Goal: Task Accomplishment & Management: Use online tool/utility

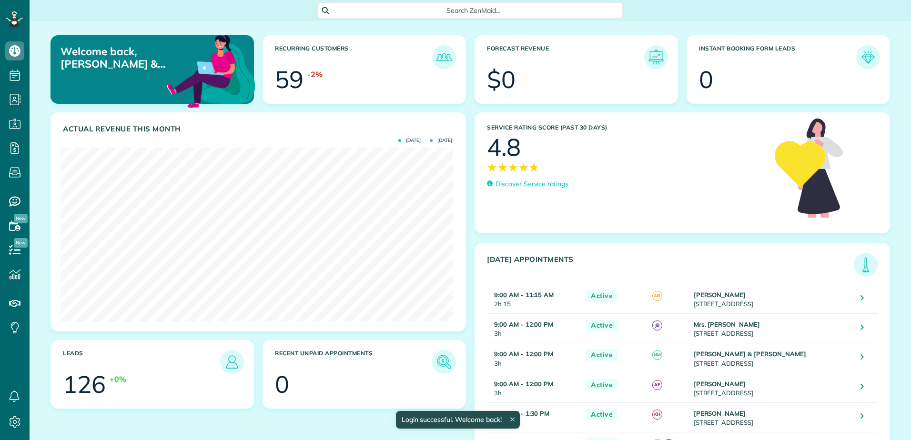
scroll to position [174, 392]
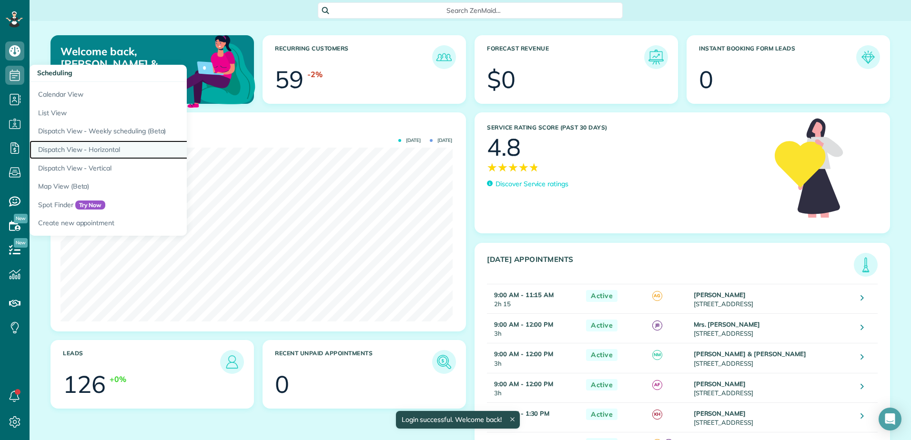
click at [62, 152] on link "Dispatch View - Horizontal" at bounding box center [149, 150] width 238 height 19
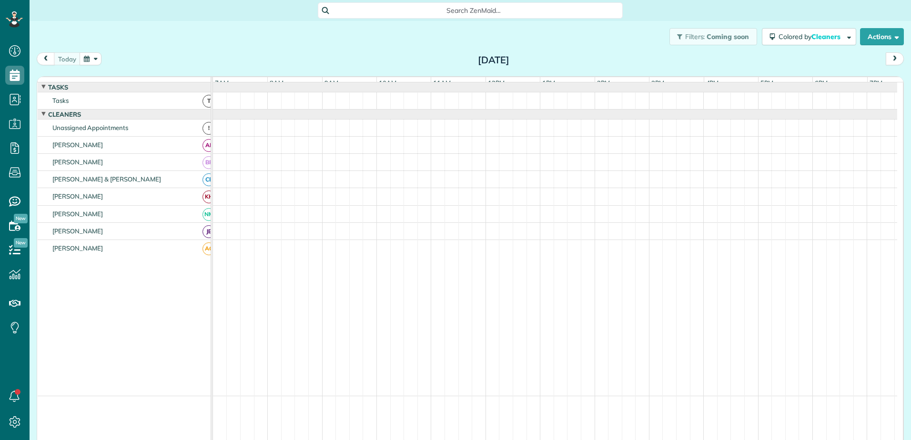
scroll to position [4, 4]
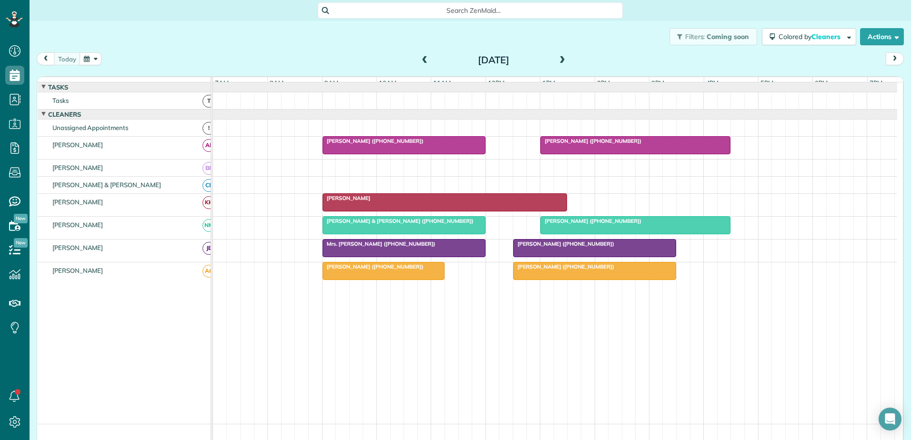
click at [560, 61] on span at bounding box center [562, 60] width 10 height 9
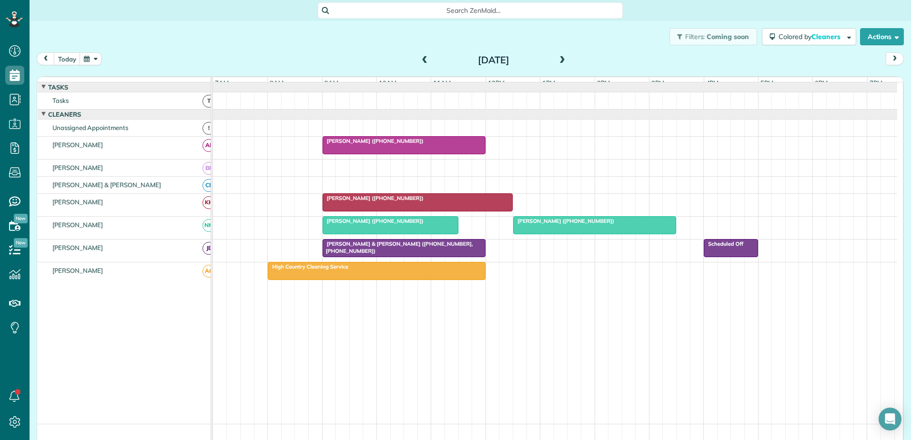
click at [557, 61] on span at bounding box center [562, 60] width 10 height 9
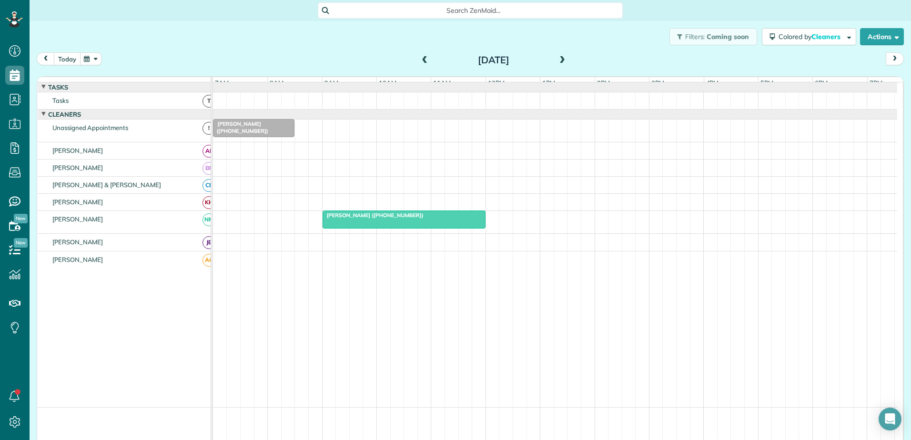
click at [63, 60] on button "today" at bounding box center [67, 58] width 27 height 13
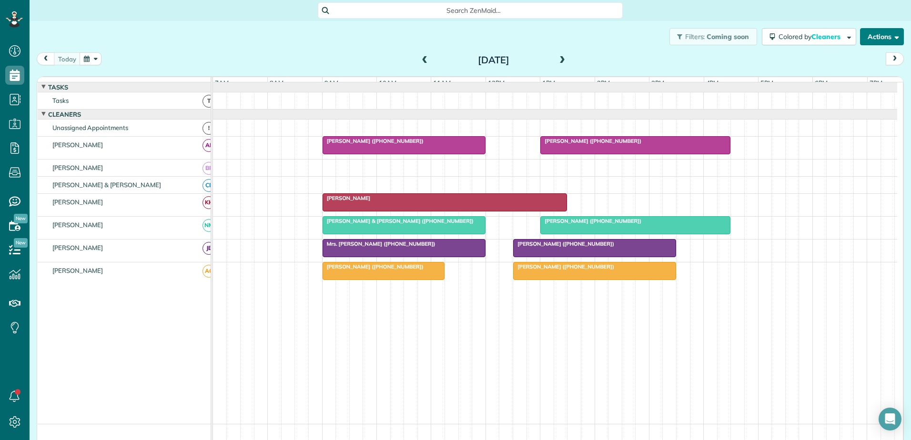
click at [874, 29] on button "Actions" at bounding box center [882, 36] width 44 height 17
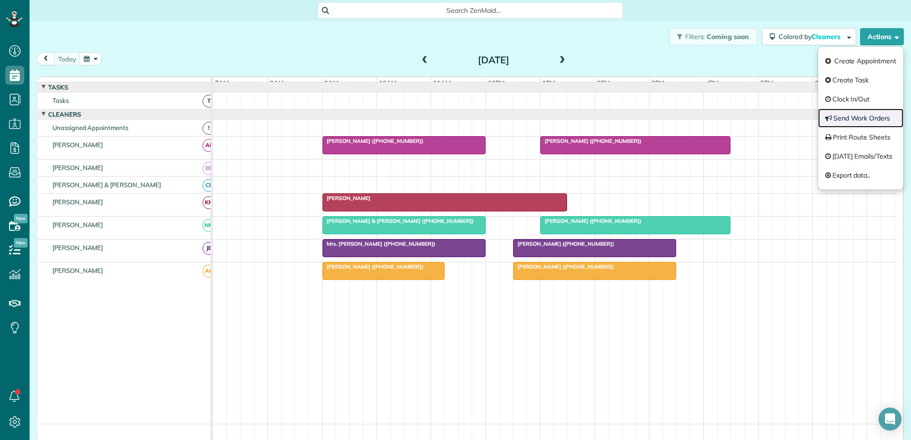
click at [842, 114] on link "Send Work Orders" at bounding box center [860, 118] width 85 height 19
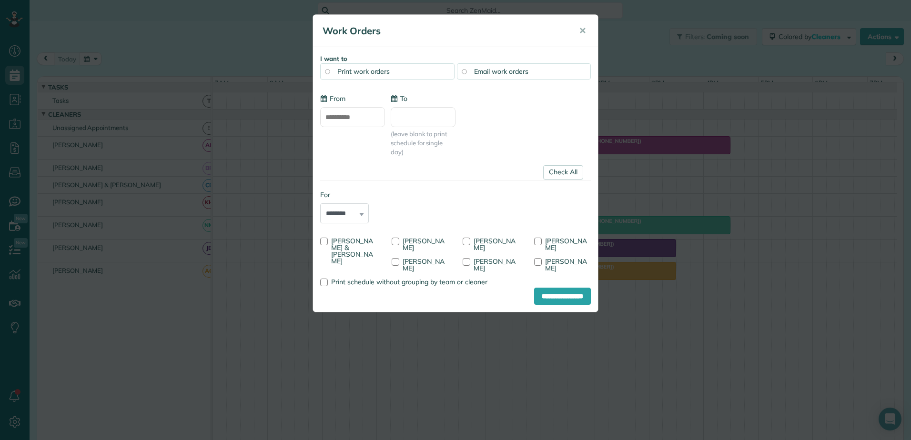
type input "**********"
click at [799, 204] on div "**********" at bounding box center [455, 220] width 911 height 440
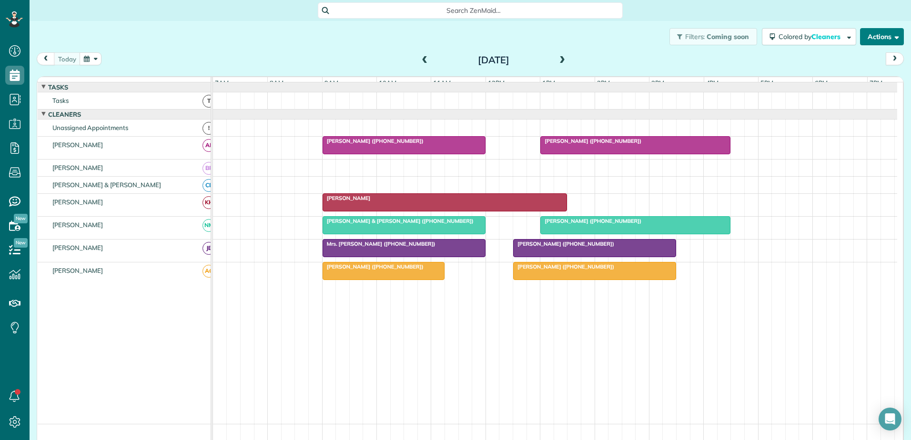
click at [861, 36] on button "Actions" at bounding box center [882, 36] width 44 height 17
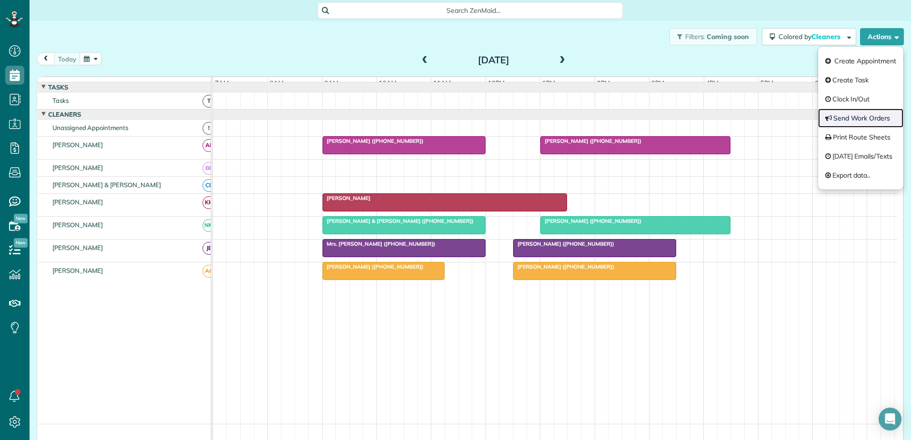
click at [833, 117] on link "Send Work Orders" at bounding box center [860, 118] width 85 height 19
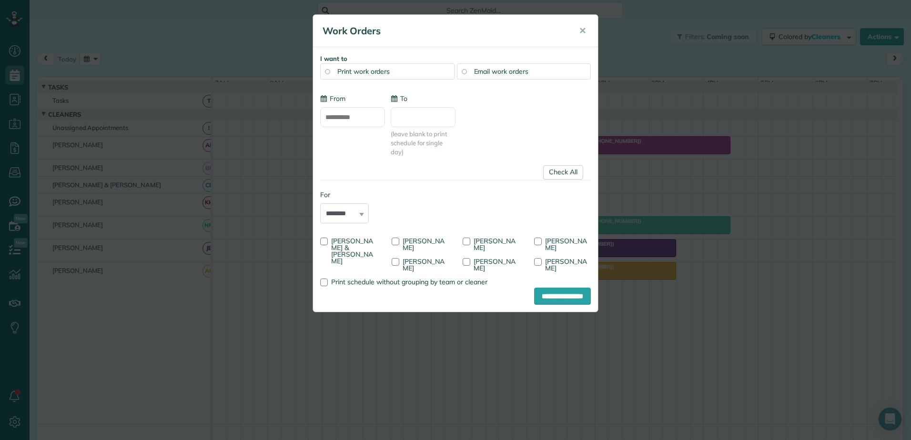
type input "**********"
click at [467, 244] on div at bounding box center [467, 242] width 8 height 8
click at [540, 288] on input "**********" at bounding box center [562, 296] width 57 height 17
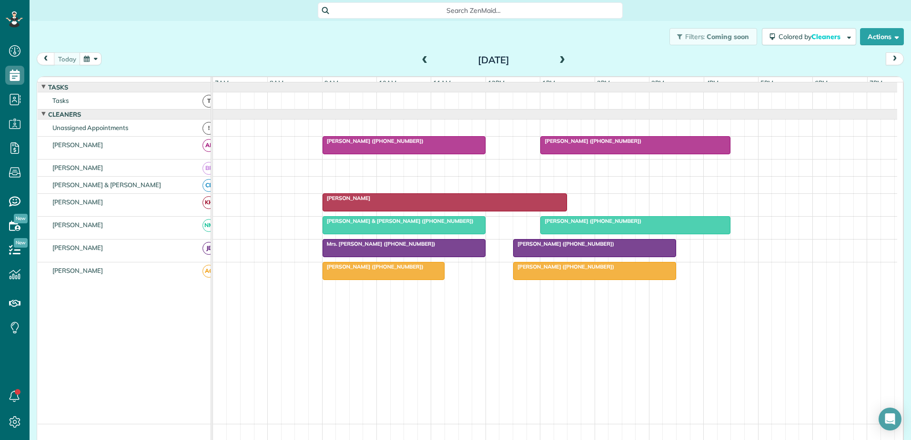
click at [416, 202] on div "[PERSON_NAME]" at bounding box center [444, 198] width 239 height 7
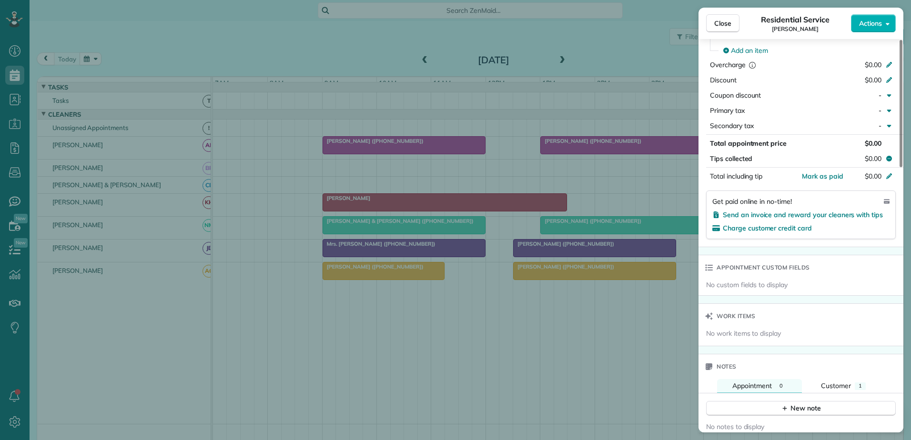
scroll to position [624, 0]
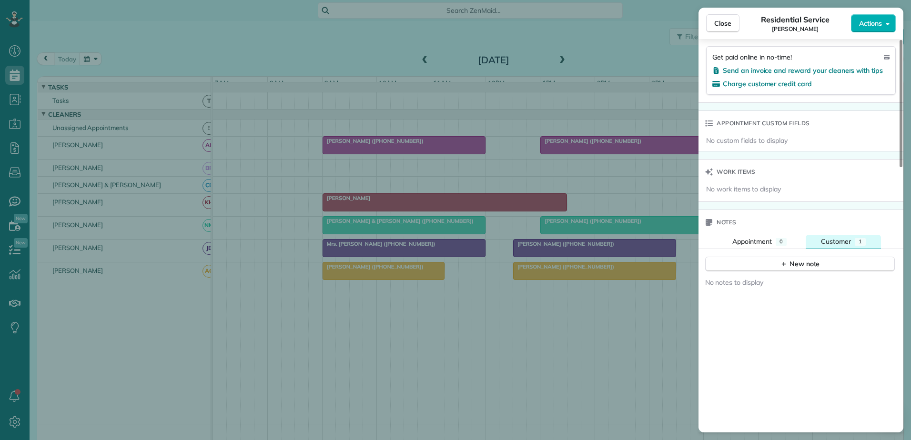
click at [829, 239] on span "Customer" at bounding box center [836, 241] width 30 height 9
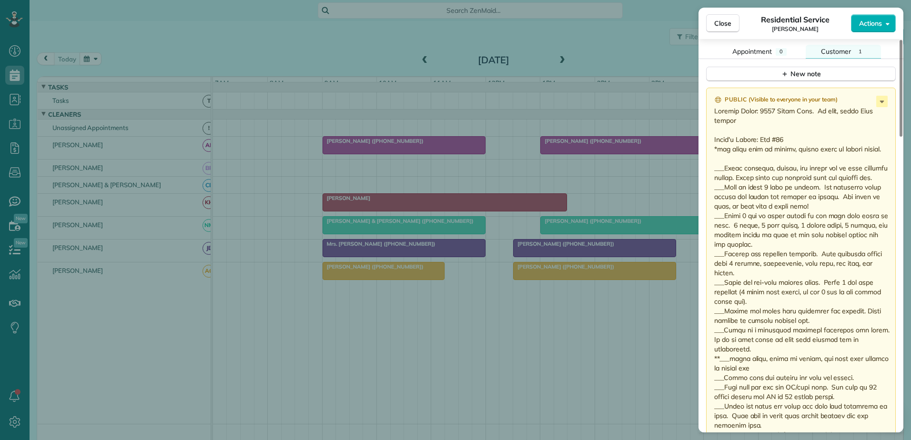
scroll to position [719, 0]
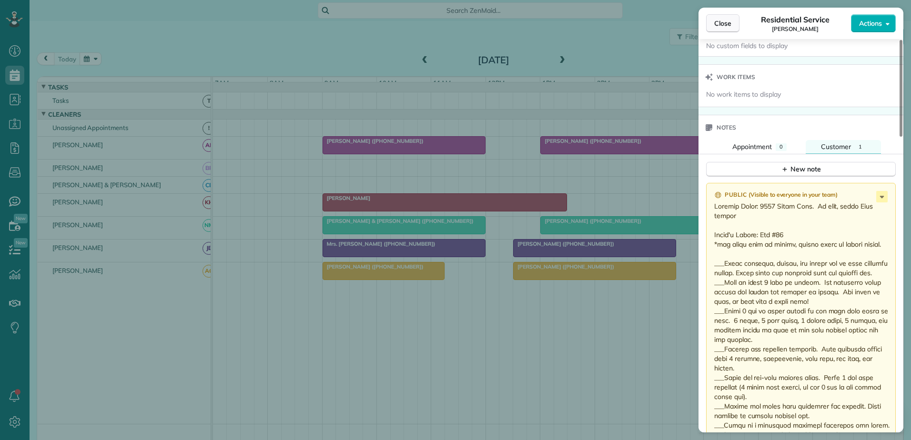
click at [722, 27] on span "Close" at bounding box center [722, 24] width 17 height 10
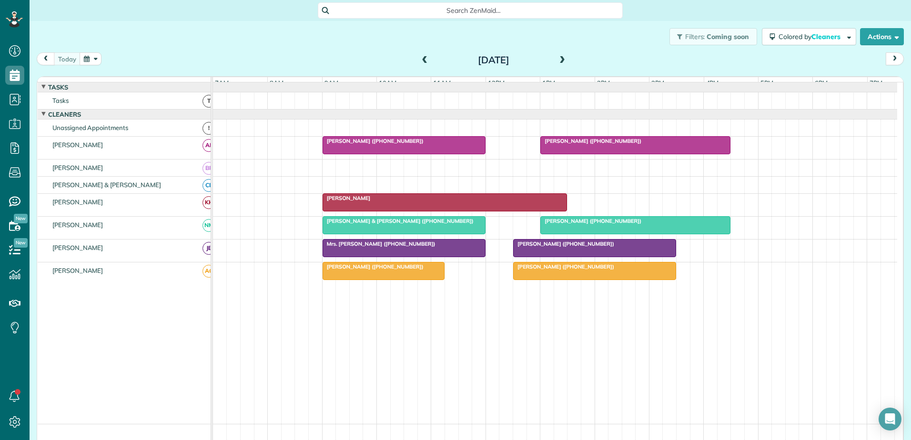
click at [420, 62] on span at bounding box center [425, 60] width 10 height 9
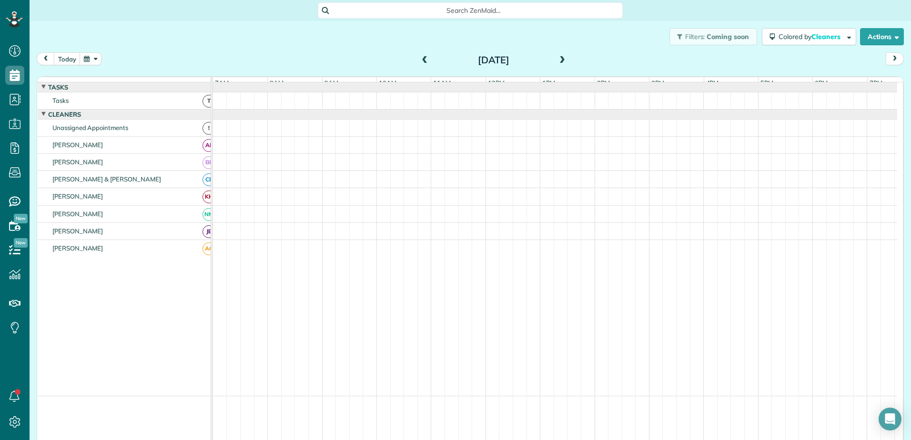
scroll to position [7, 0]
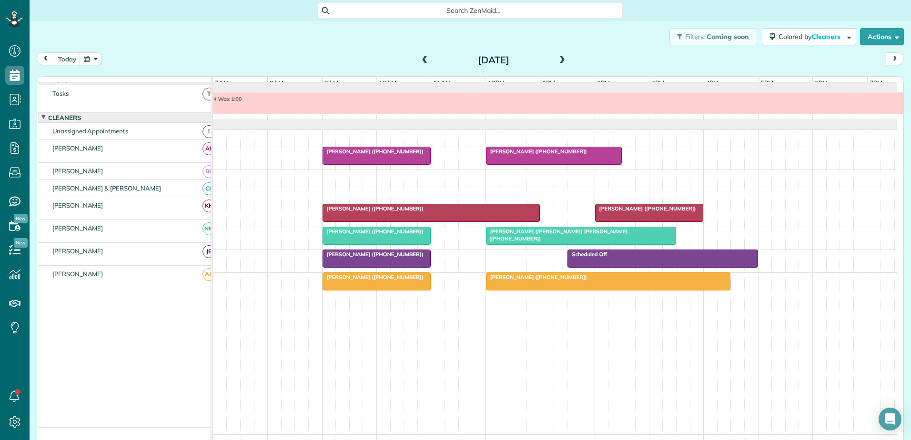
click at [420, 61] on span at bounding box center [425, 60] width 10 height 9
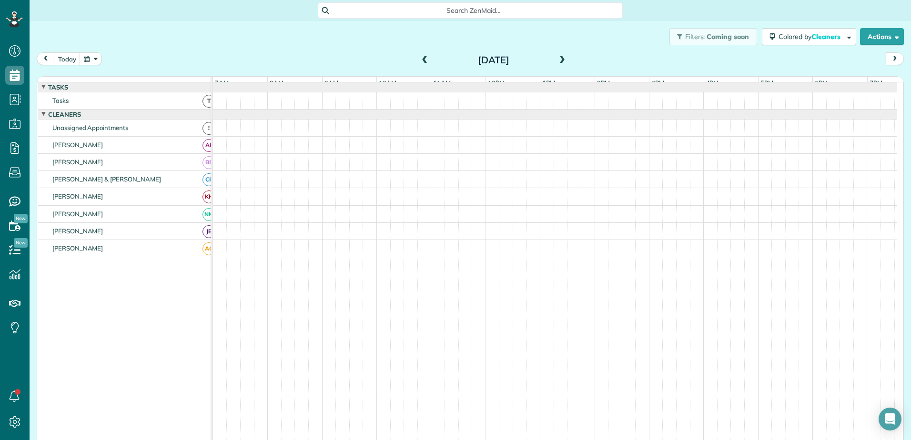
scroll to position [17, 0]
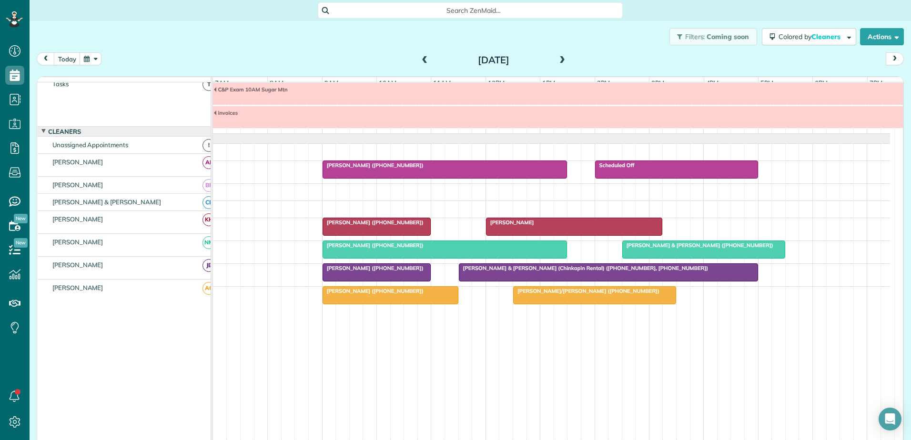
click at [425, 64] on span at bounding box center [425, 60] width 10 height 9
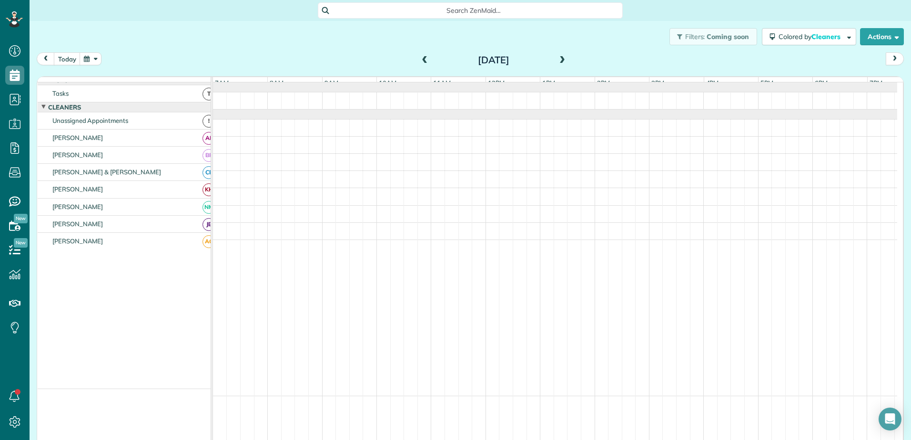
scroll to position [0, 0]
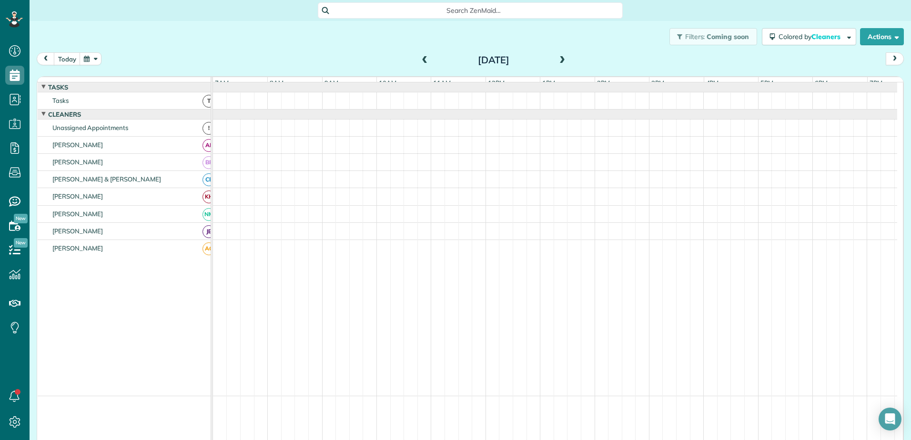
click at [425, 64] on span at bounding box center [425, 60] width 10 height 9
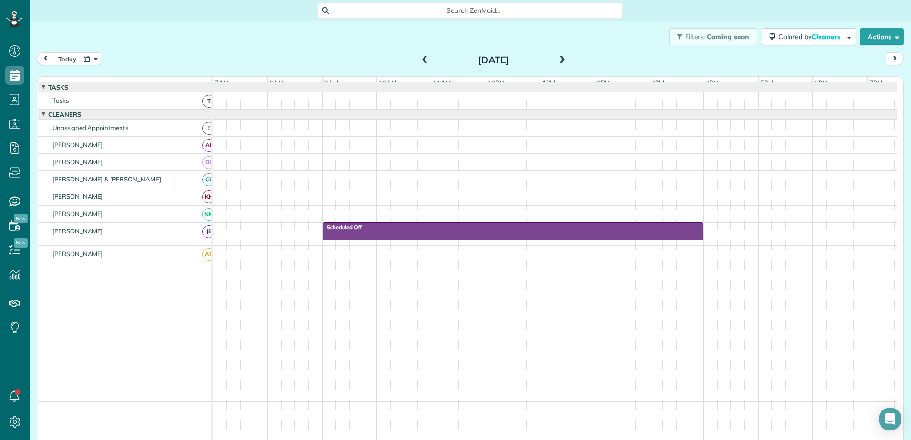
click at [426, 64] on span at bounding box center [425, 60] width 10 height 9
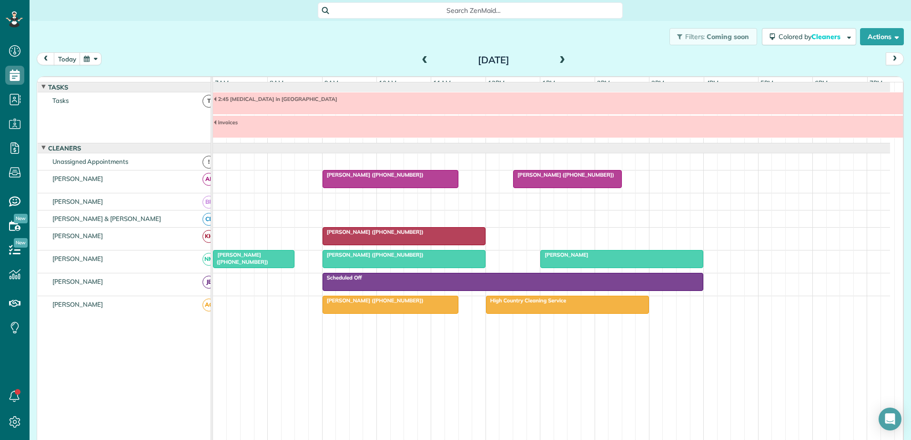
scroll to position [17, 0]
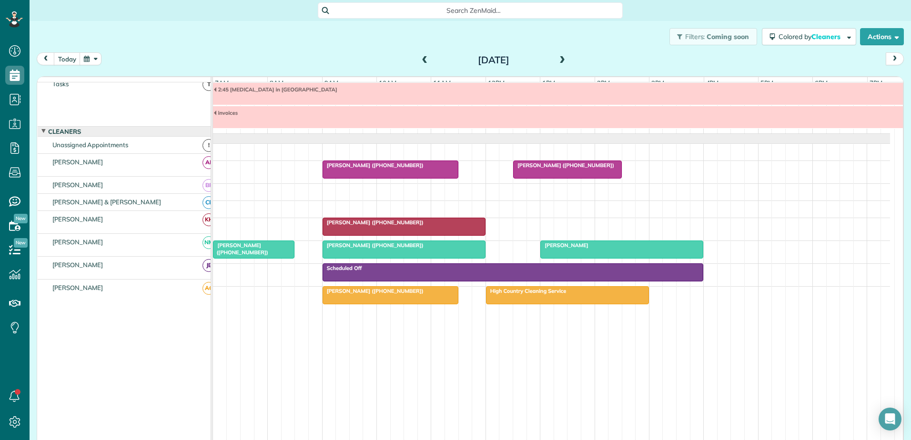
click at [426, 64] on span at bounding box center [425, 60] width 10 height 9
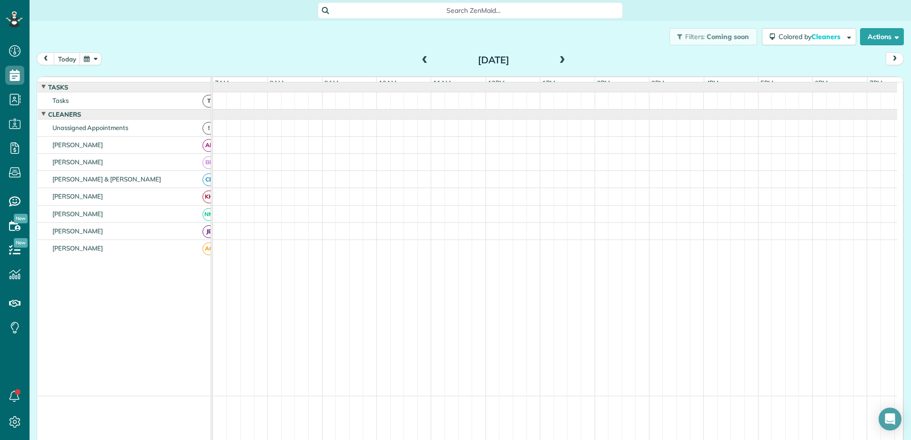
scroll to position [7, 0]
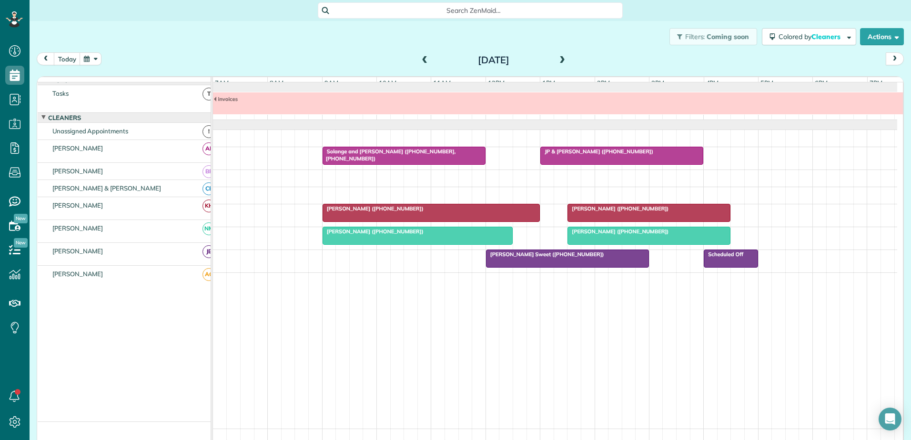
click at [420, 63] on span at bounding box center [425, 60] width 10 height 9
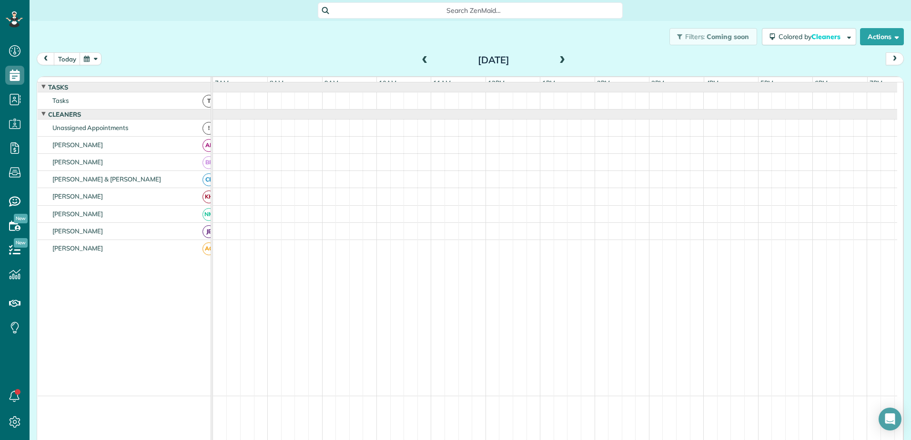
scroll to position [17, 0]
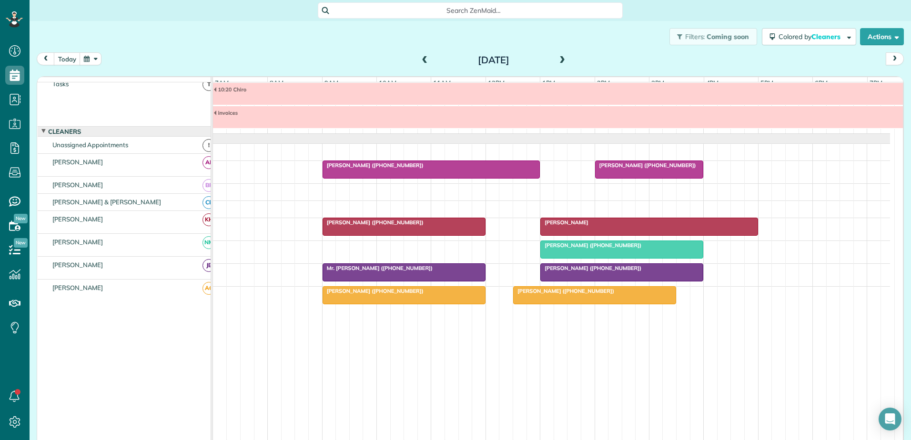
click at [420, 59] on span at bounding box center [425, 60] width 10 height 9
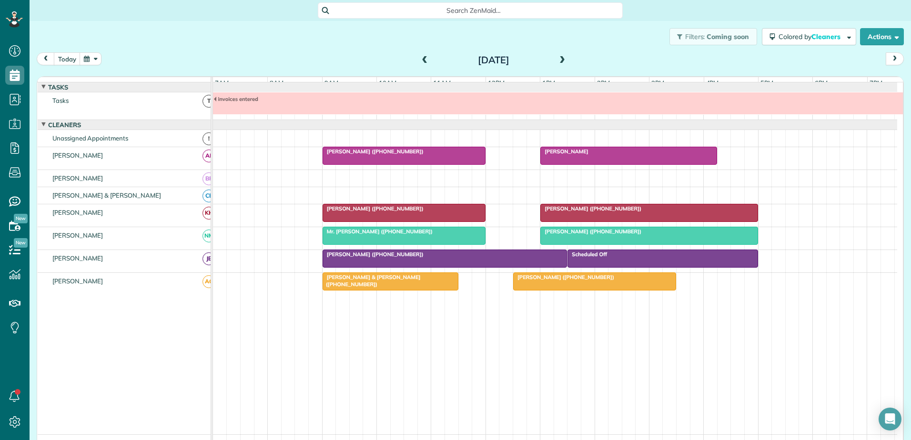
scroll to position [7, 0]
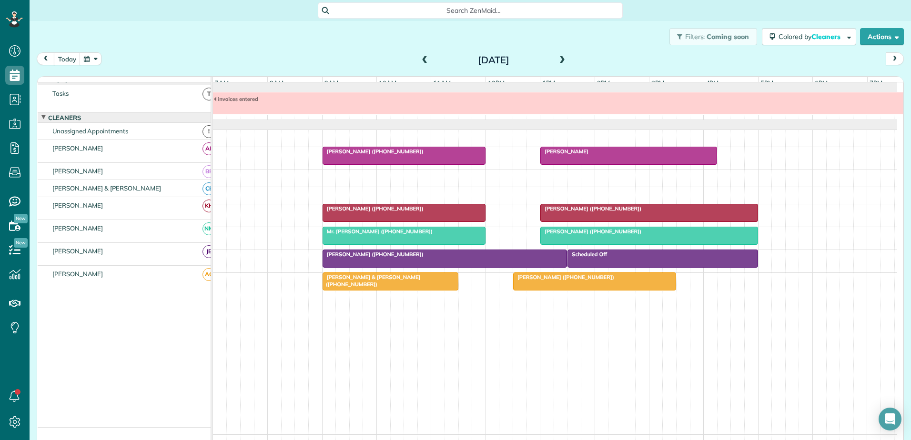
click at [422, 58] on span at bounding box center [425, 60] width 10 height 9
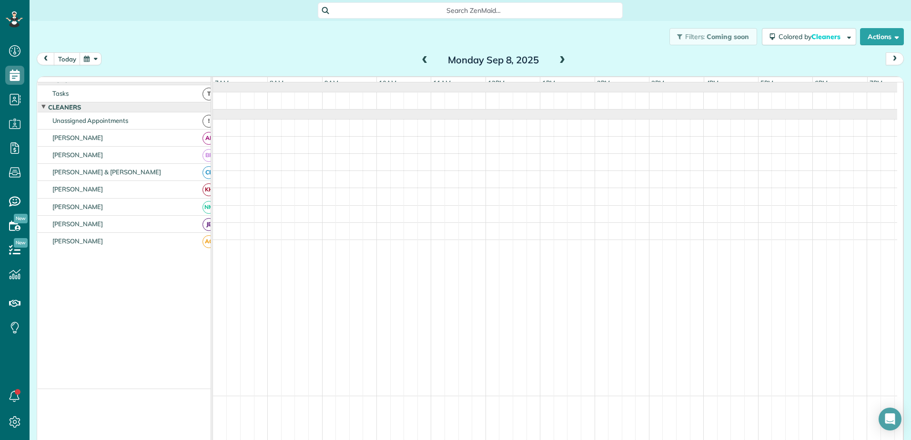
scroll to position [0, 0]
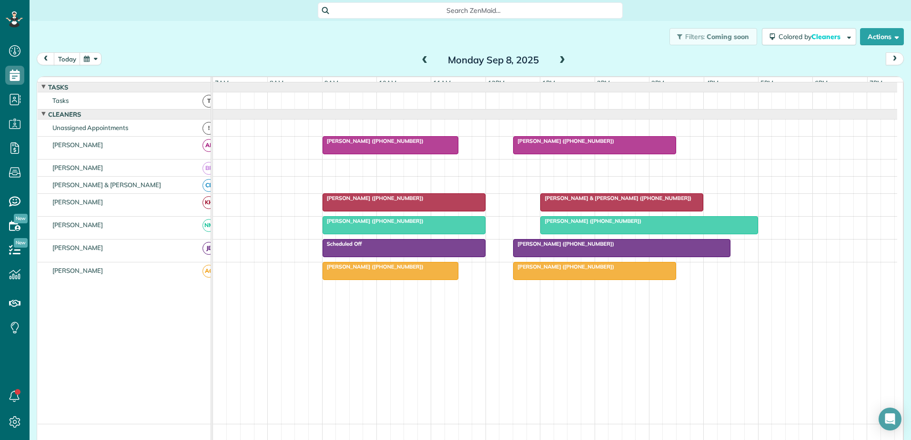
click at [422, 58] on span at bounding box center [425, 60] width 10 height 9
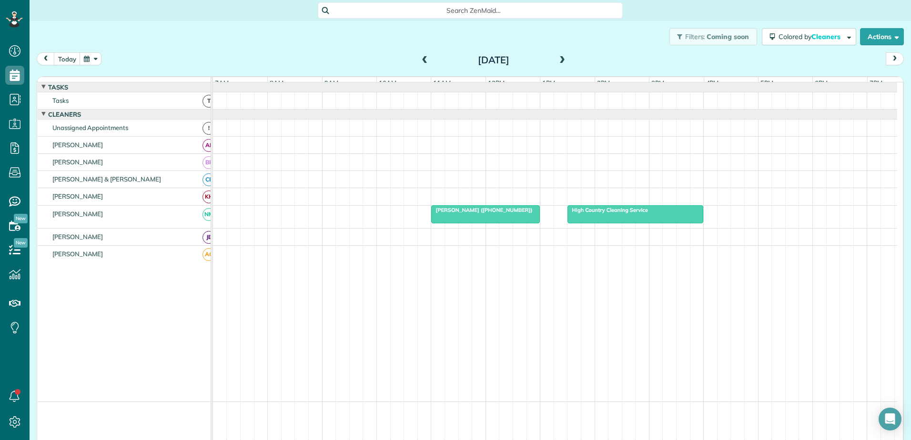
click at [422, 62] on span at bounding box center [425, 60] width 10 height 9
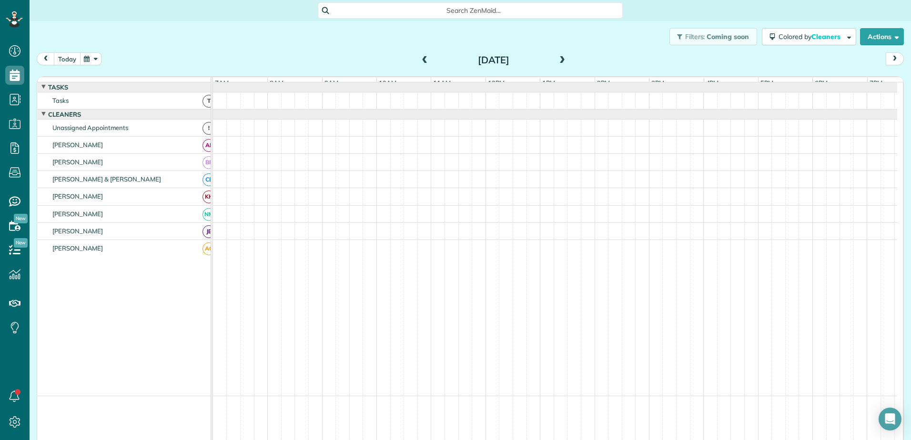
click at [71, 64] on button "today" at bounding box center [67, 58] width 27 height 13
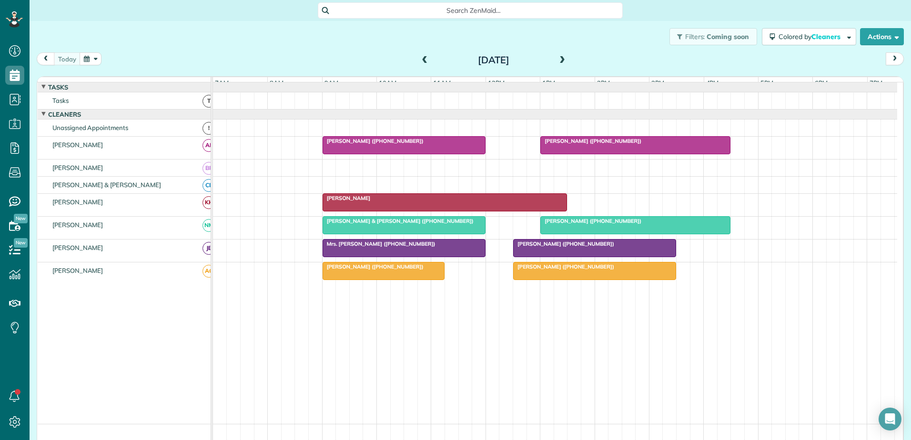
click at [417, 59] on div "[DATE]" at bounding box center [493, 59] width 152 height 15
click at [420, 59] on span at bounding box center [425, 60] width 10 height 9
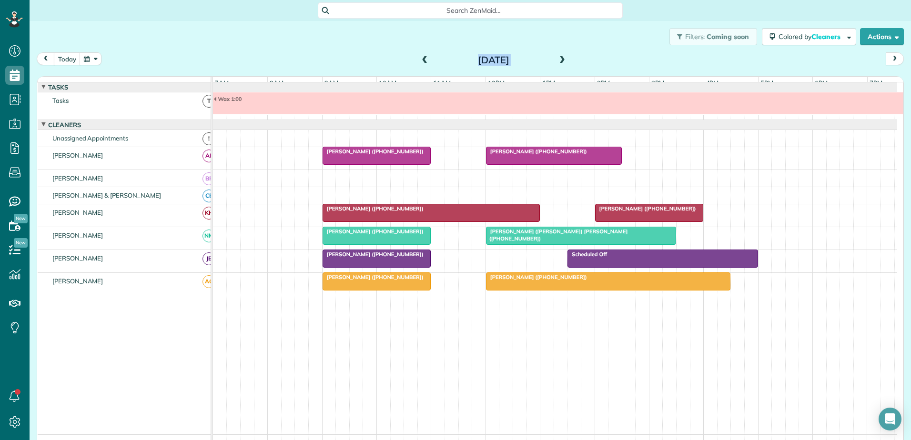
scroll to position [7, 0]
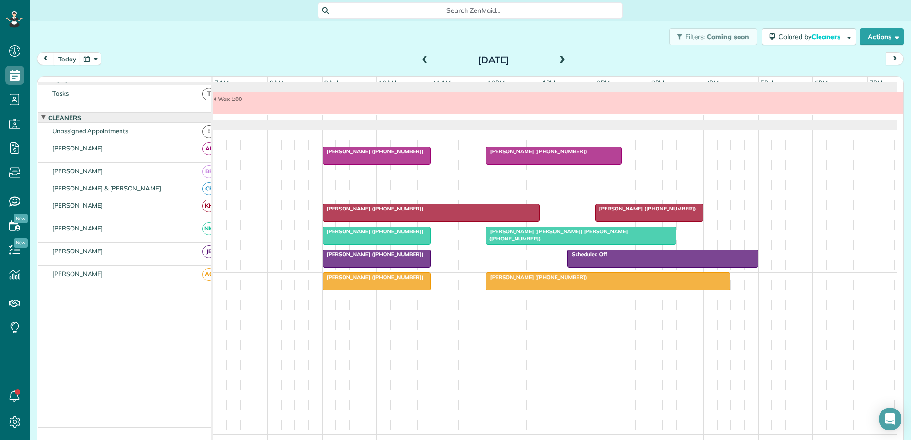
click at [427, 57] on div "[DATE]" at bounding box center [493, 59] width 152 height 15
click at [420, 58] on span at bounding box center [425, 60] width 10 height 9
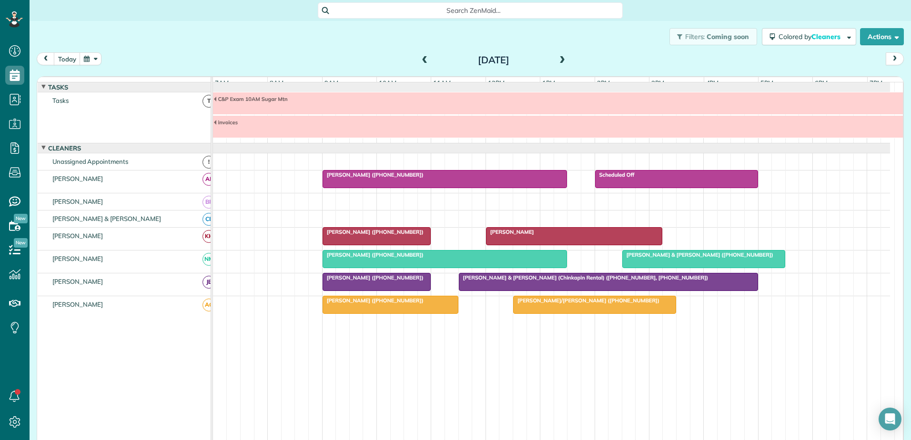
scroll to position [17, 0]
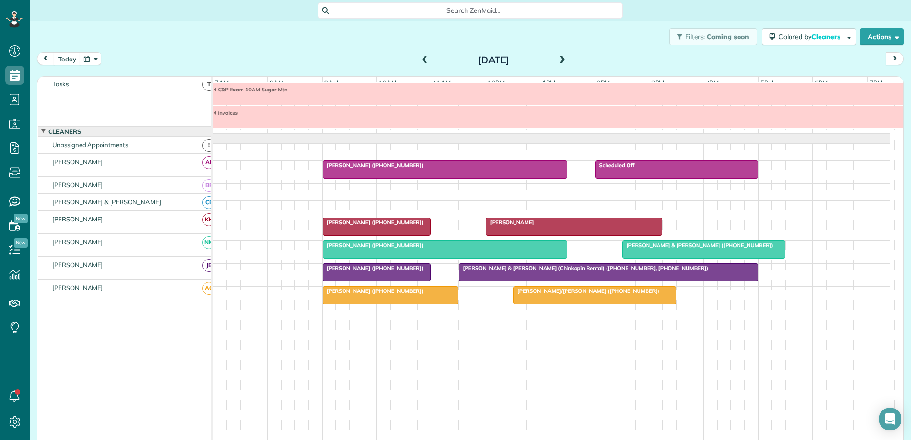
click at [420, 56] on span at bounding box center [425, 60] width 10 height 14
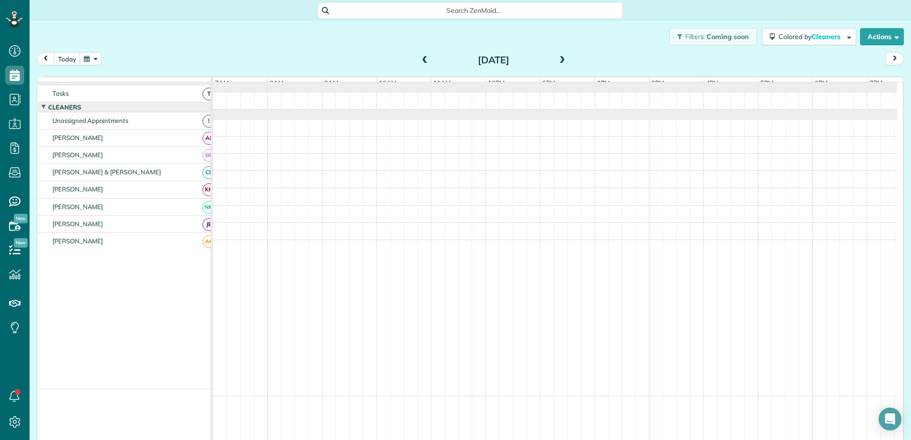
scroll to position [0, 0]
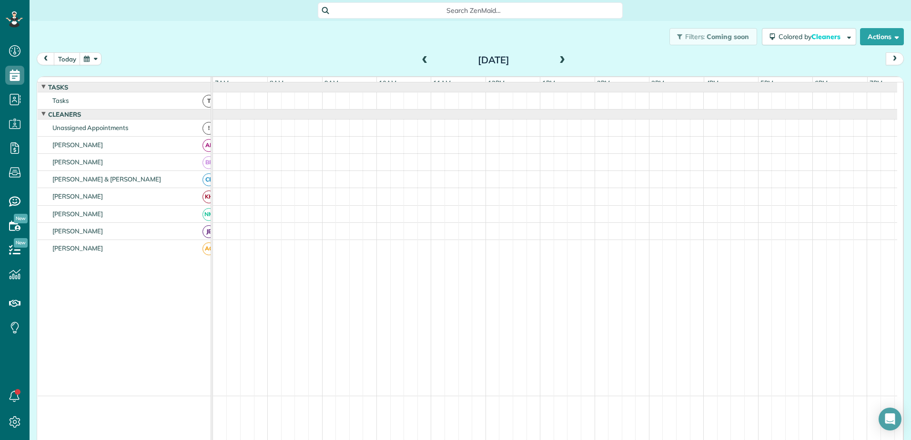
click at [420, 60] on span at bounding box center [425, 60] width 10 height 9
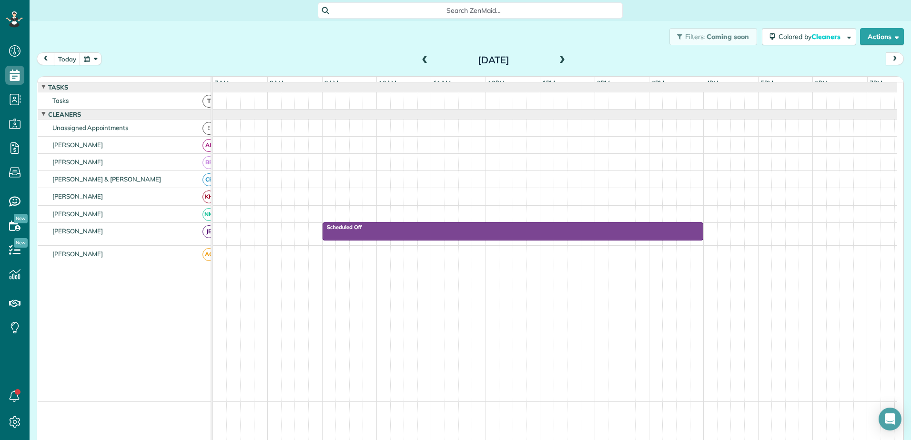
click at [420, 60] on span at bounding box center [425, 60] width 10 height 9
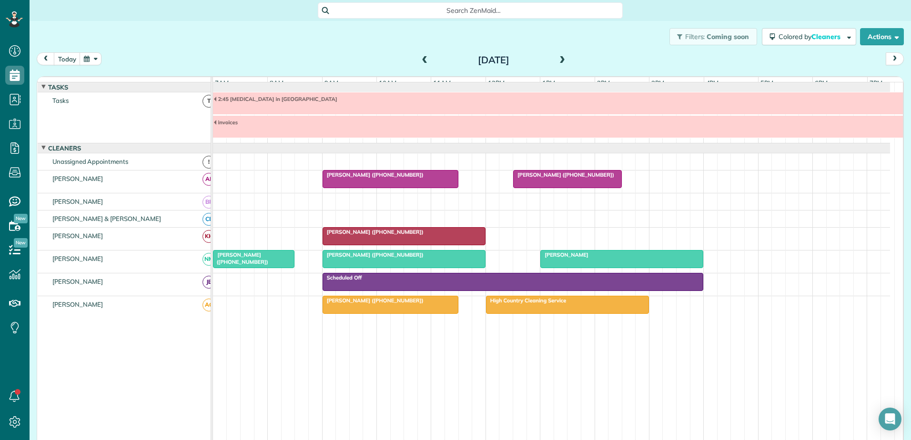
scroll to position [17, 0]
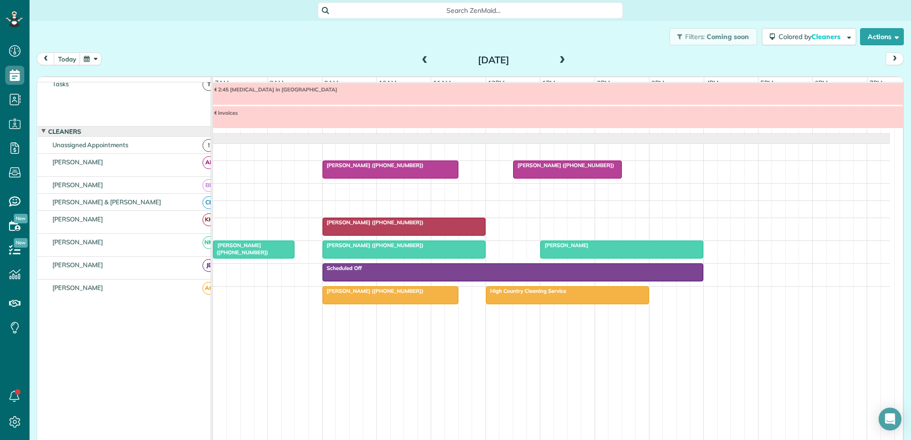
click at [377, 55] on div "[DATE] [DATE]" at bounding box center [470, 61] width 867 height 18
click at [65, 62] on button "today" at bounding box center [67, 58] width 27 height 13
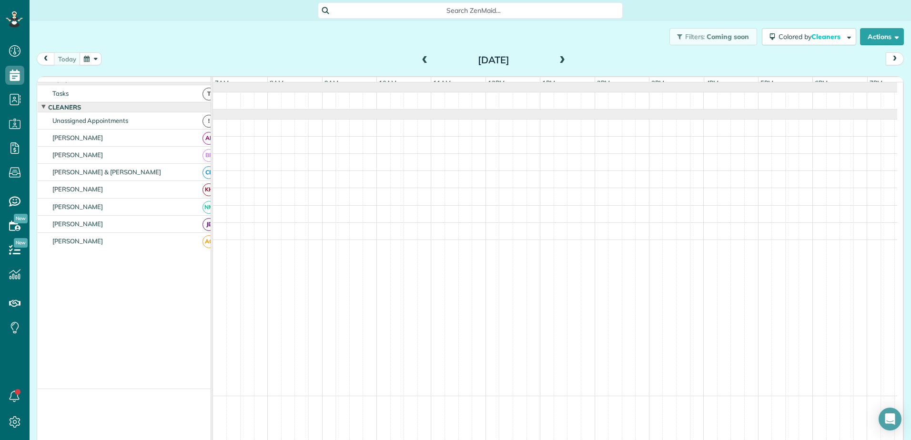
scroll to position [0, 0]
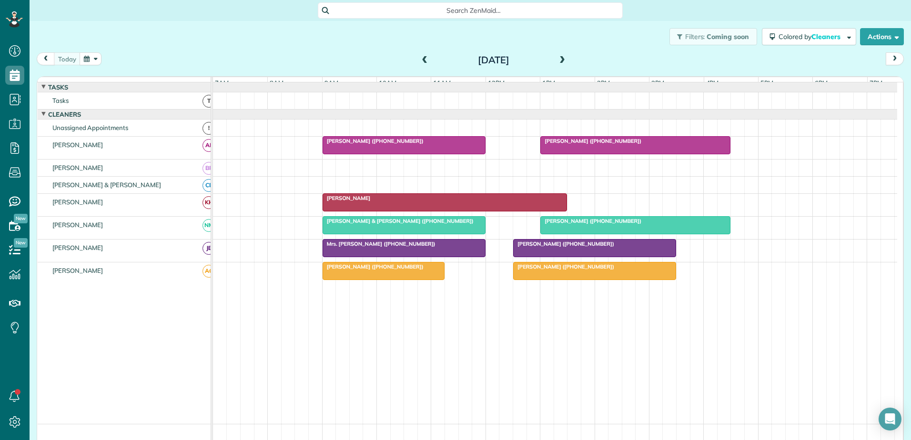
click at [386, 202] on div "[PERSON_NAME]" at bounding box center [444, 198] width 239 height 7
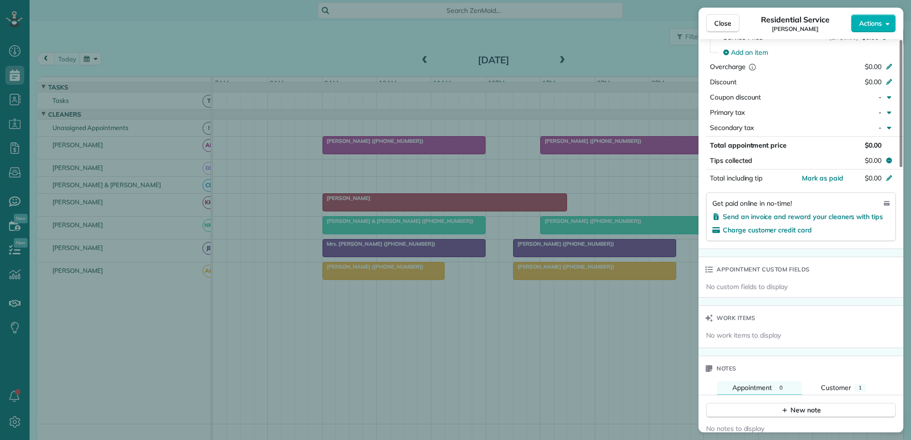
scroll to position [669, 0]
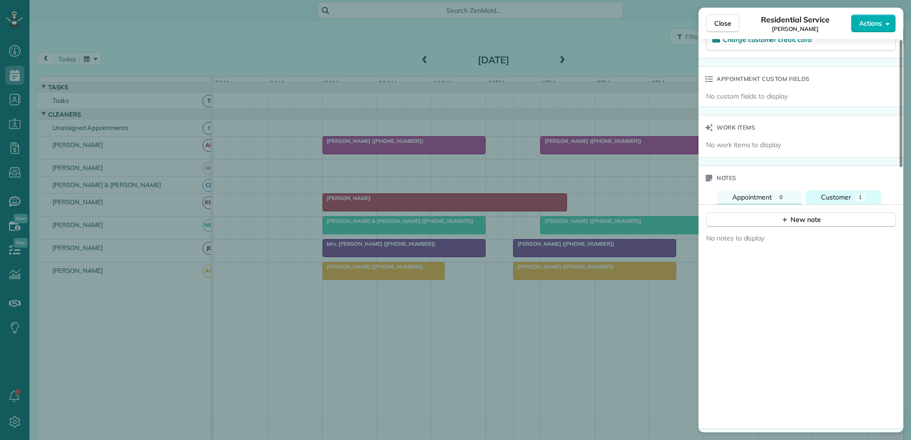
click at [842, 199] on span "Customer" at bounding box center [836, 197] width 30 height 9
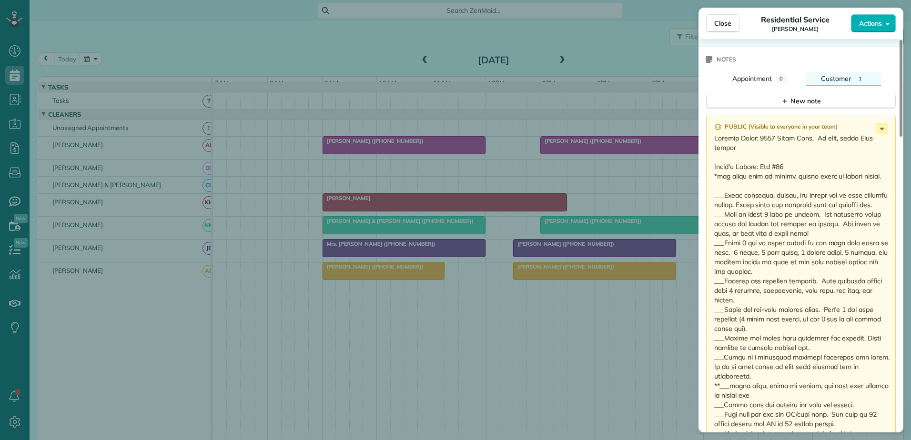
scroll to position [764, 0]
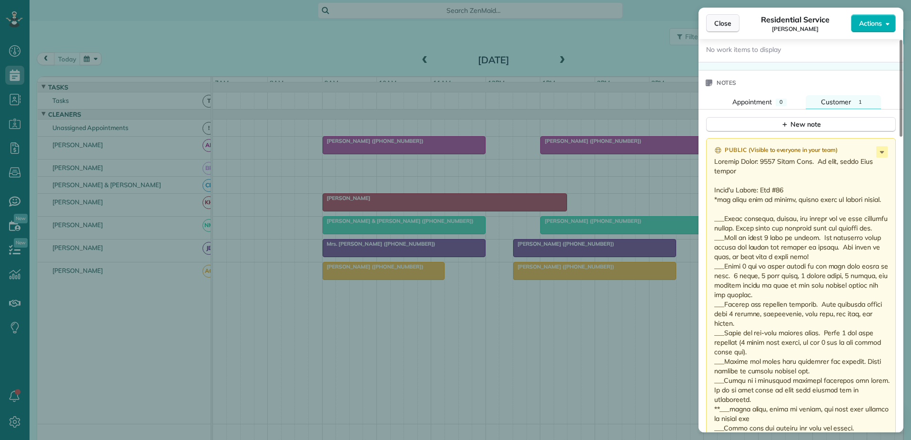
click at [712, 26] on button "Close" at bounding box center [722, 23] width 33 height 18
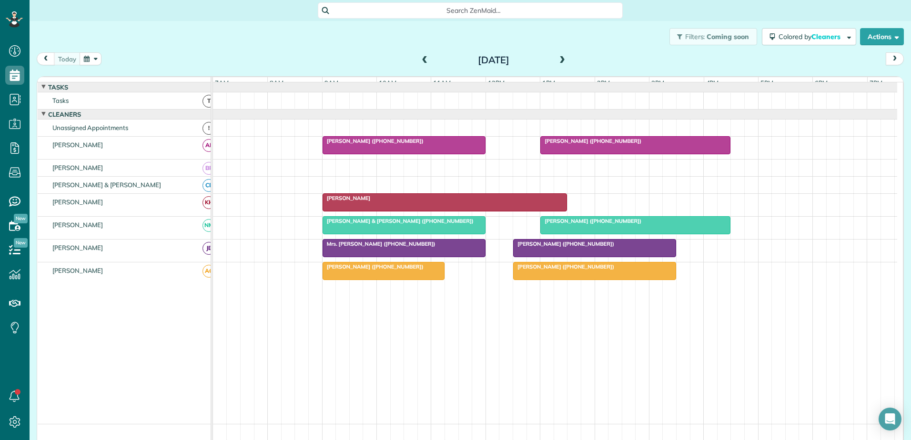
click at [538, 270] on span "[PERSON_NAME] ([PHONE_NUMBER])" at bounding box center [564, 267] width 102 height 7
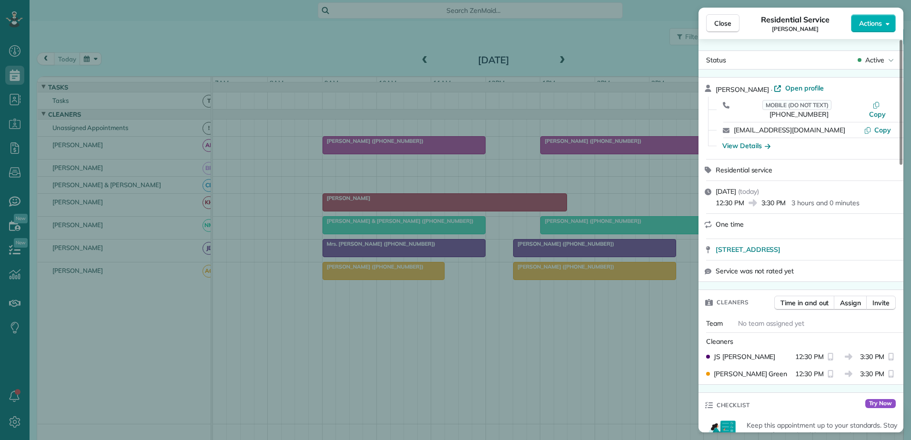
click at [538, 274] on div "Close Residential Service [PERSON_NAME] Actions Status Active [PERSON_NAME] · O…" at bounding box center [455, 220] width 911 height 440
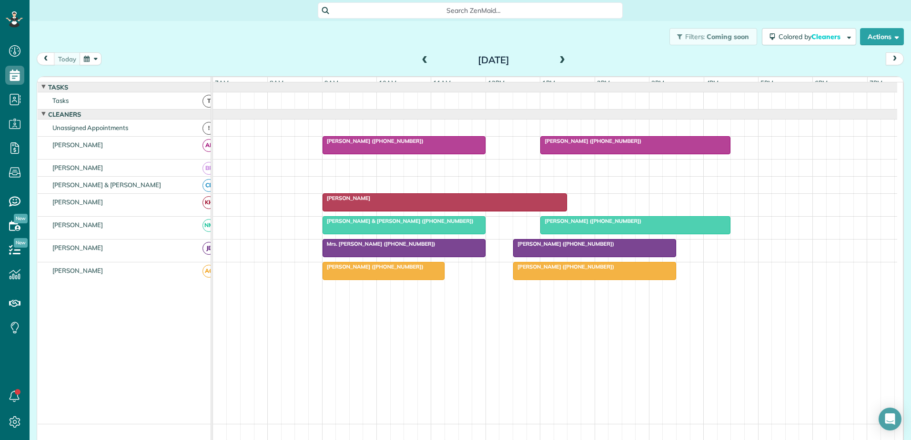
click at [424, 61] on span at bounding box center [425, 60] width 10 height 9
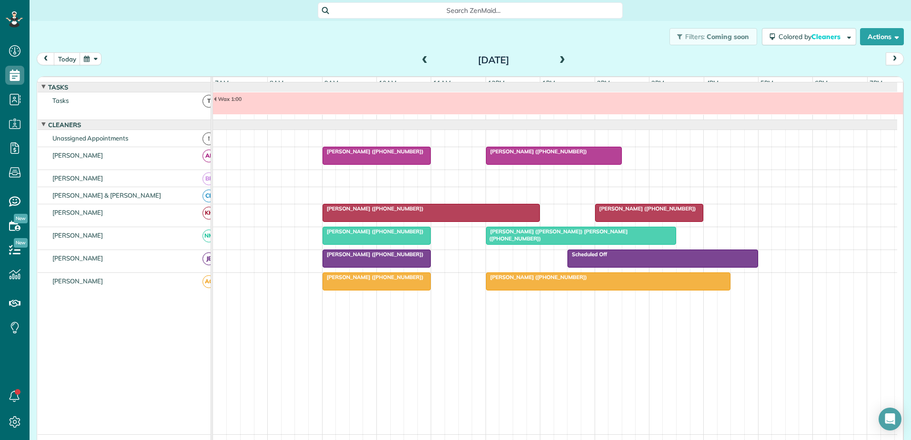
scroll to position [7, 0]
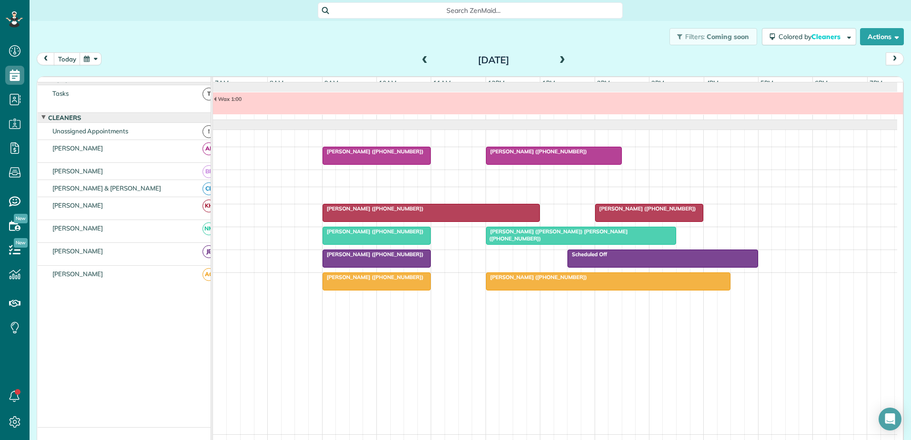
click at [421, 212] on div "[PERSON_NAME] ([PHONE_NUMBER])" at bounding box center [431, 208] width 212 height 7
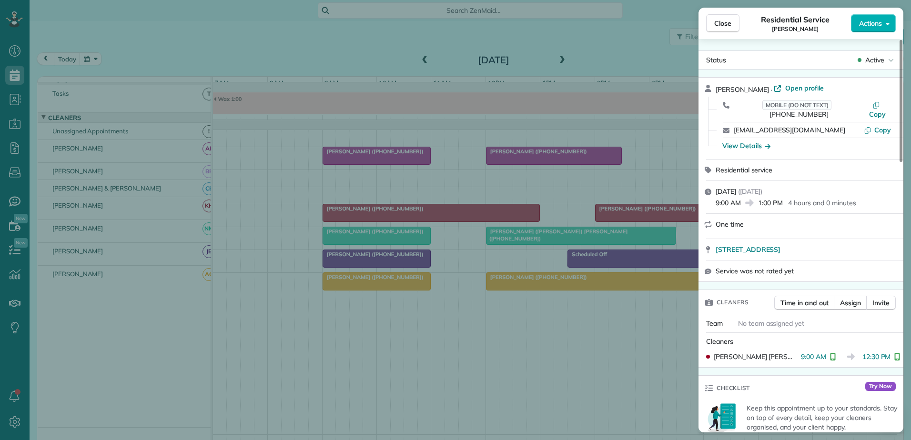
click at [621, 219] on div "Close Residential Service [PERSON_NAME] Actions Status Active [PERSON_NAME] · O…" at bounding box center [455, 220] width 911 height 440
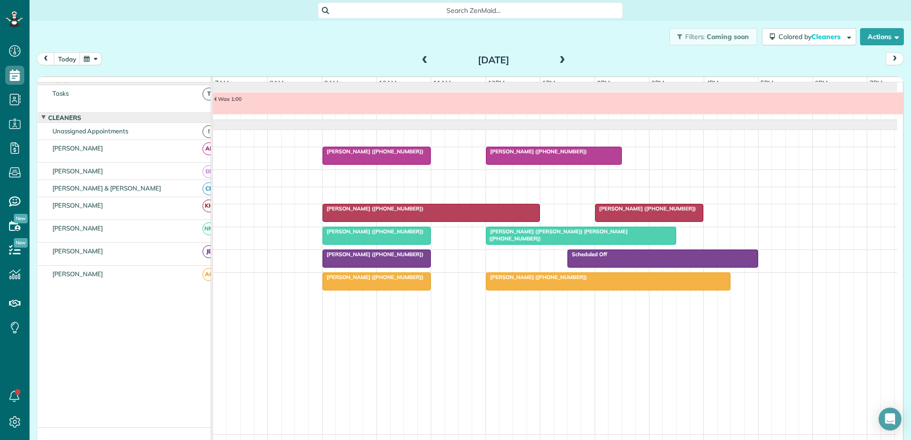
click at [621, 212] on div "[PERSON_NAME] ([PHONE_NUMBER])" at bounding box center [649, 208] width 103 height 7
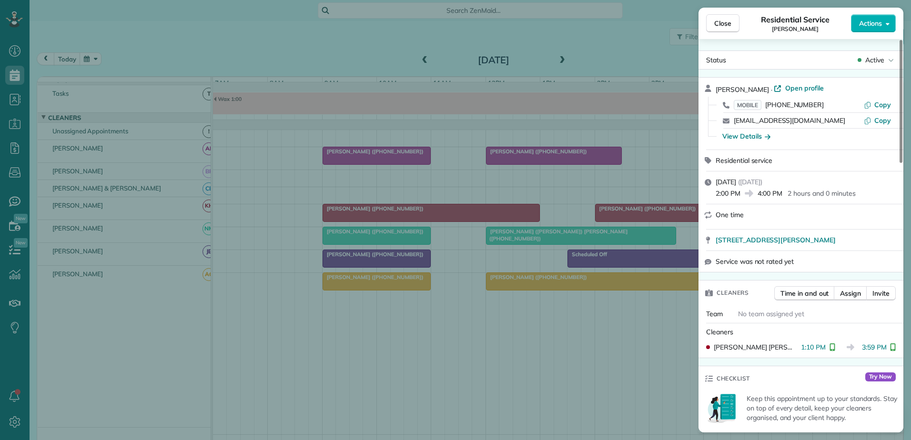
click at [621, 219] on div "Close Residential Service [PERSON_NAME] Actions Status Active [PERSON_NAME] · O…" at bounding box center [455, 220] width 911 height 440
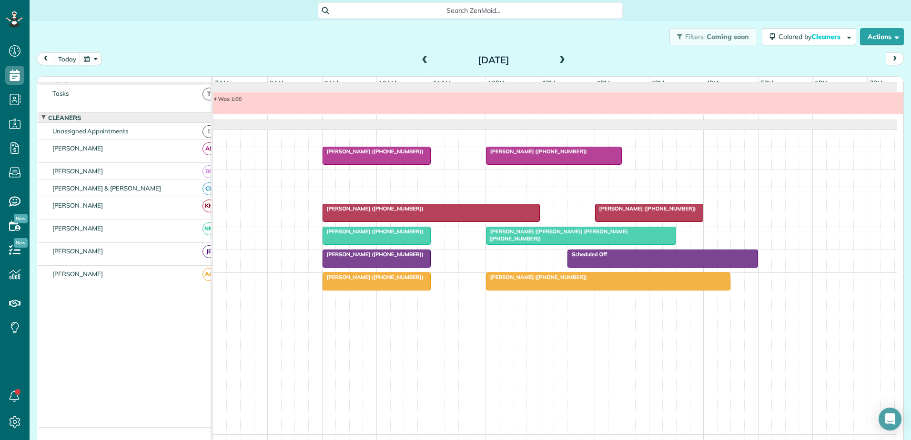
click at [621, 212] on div "[PERSON_NAME] ([PHONE_NUMBER])" at bounding box center [649, 208] width 103 height 7
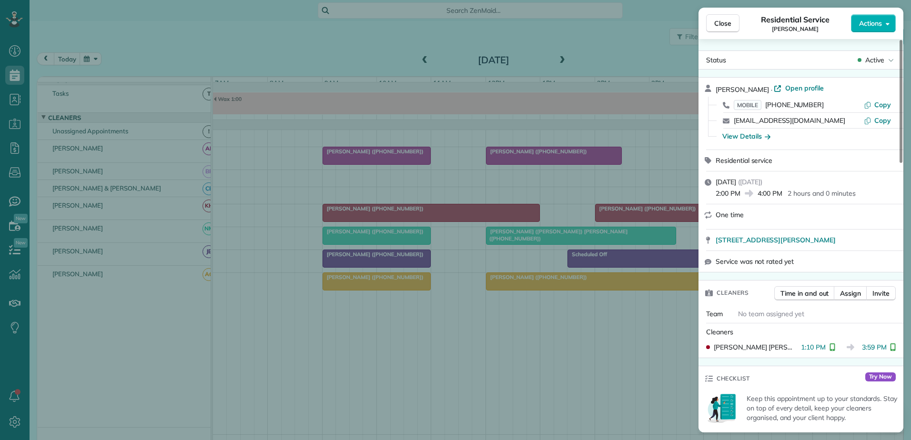
click at [621, 219] on div "Close Residential Service [PERSON_NAME] Actions Status Active [PERSON_NAME] · O…" at bounding box center [455, 220] width 911 height 440
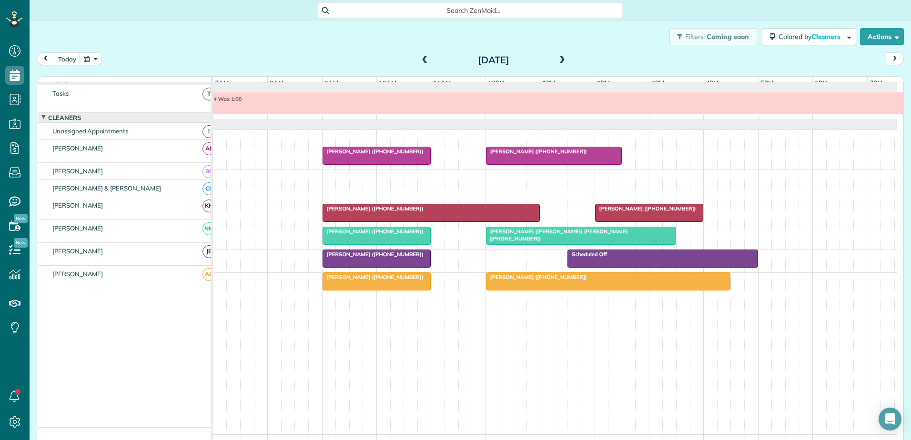
click at [386, 267] on div at bounding box center [377, 258] width 108 height 17
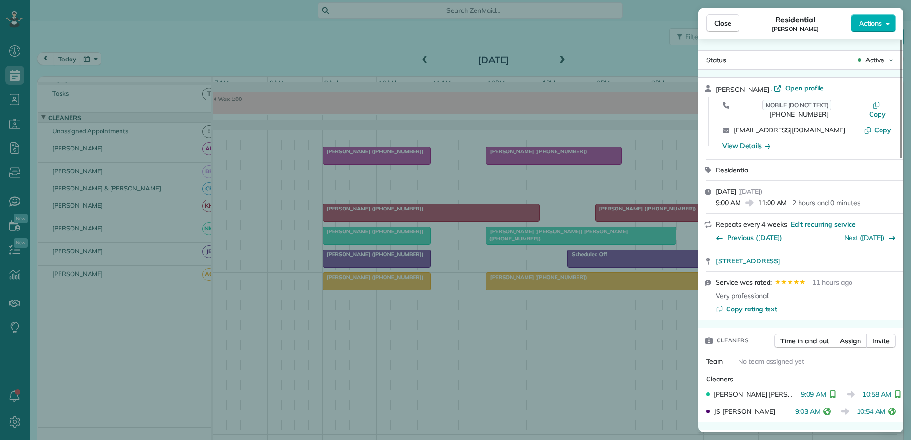
click at [383, 268] on div "Close Residential [PERSON_NAME] Actions Status Active [PERSON_NAME] · Open prof…" at bounding box center [455, 220] width 911 height 440
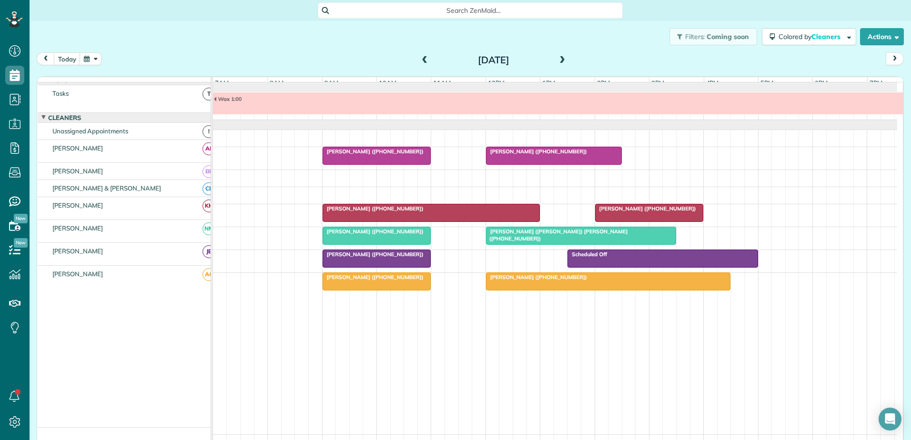
click at [555, 290] on div at bounding box center [609, 281] width 244 height 17
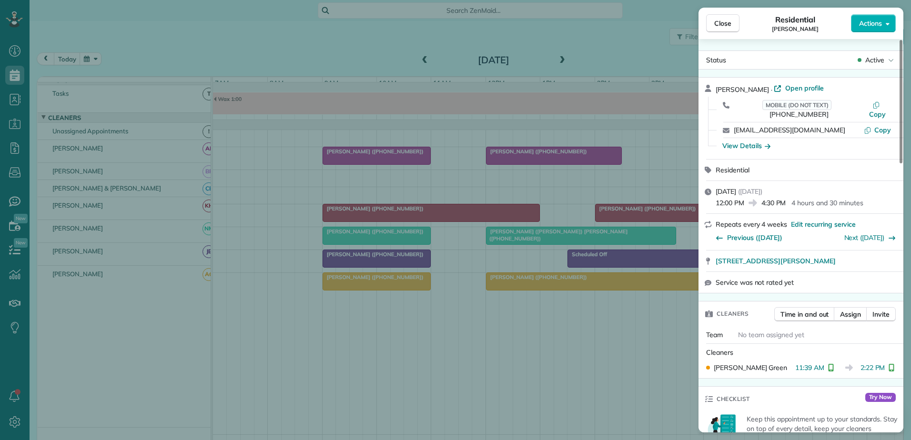
drag, startPoint x: 404, startPoint y: 5, endPoint x: 408, endPoint y: 9, distance: 5.1
click at [406, 6] on div "Close Residential [PERSON_NAME] Actions Status Active [PERSON_NAME] · Open prof…" at bounding box center [455, 220] width 911 height 440
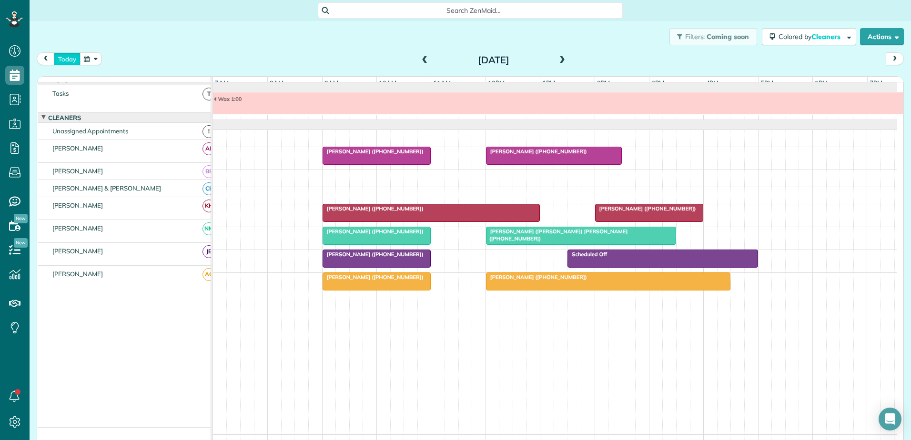
click at [62, 60] on button "today" at bounding box center [67, 58] width 27 height 13
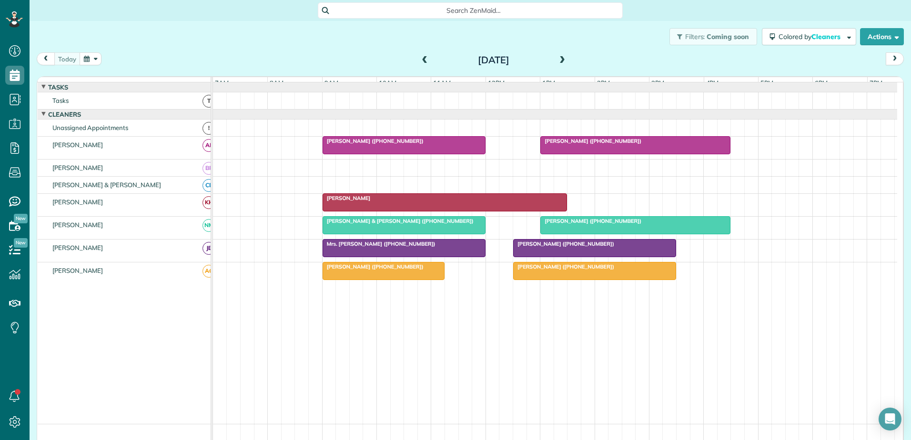
click at [47, 59] on span "prev" at bounding box center [46, 59] width 8 height 6
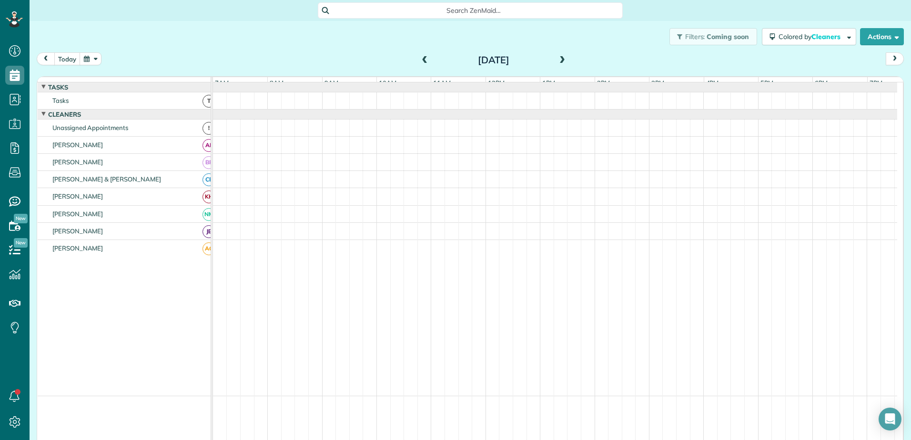
scroll to position [7, 0]
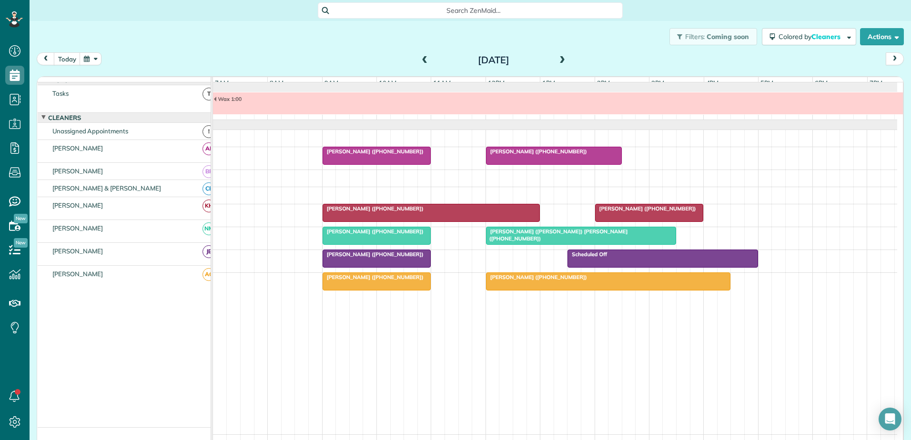
click at [425, 60] on span at bounding box center [425, 60] width 10 height 9
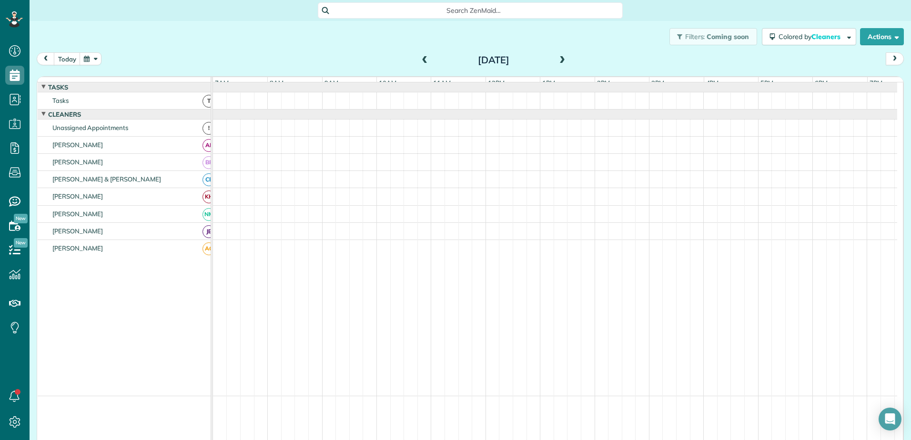
scroll to position [17, 0]
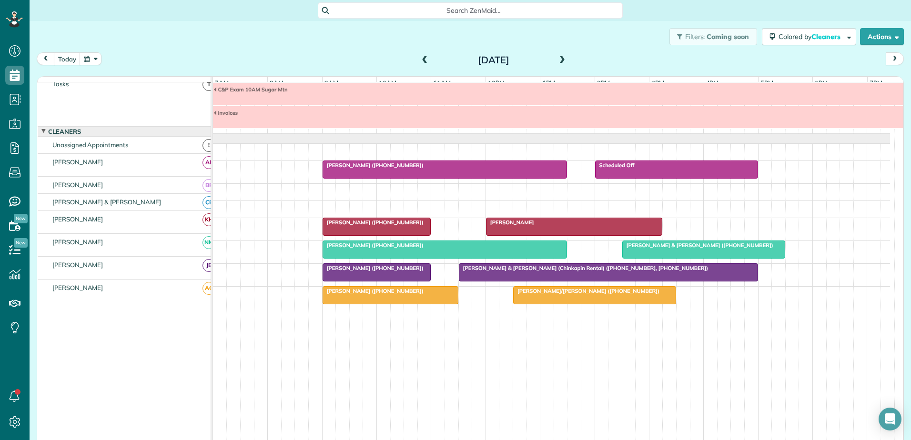
click at [559, 55] on span at bounding box center [562, 60] width 10 height 14
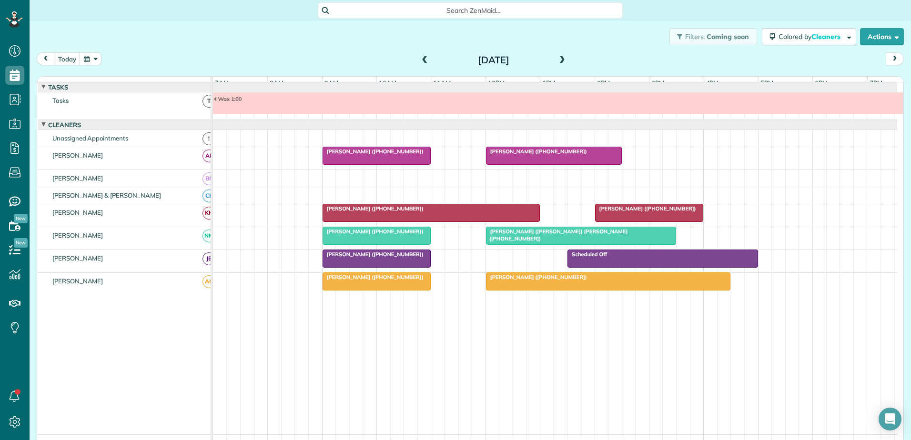
scroll to position [7, 0]
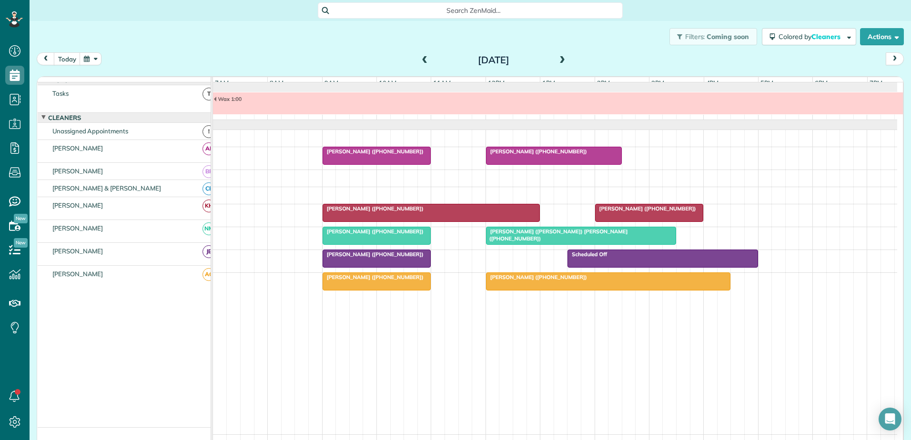
click at [547, 241] on span "[PERSON_NAME] ([PERSON_NAME]) [PERSON_NAME] ([PHONE_NUMBER])" at bounding box center [557, 234] width 142 height 13
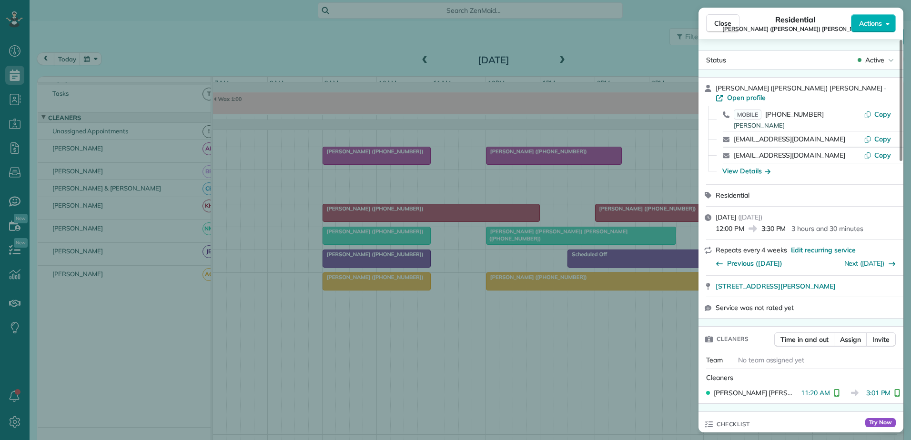
click at [297, 176] on div "Close Residential Noah ([PERSON_NAME]) [PERSON_NAME] Actions Status Active Noah…" at bounding box center [455, 220] width 911 height 440
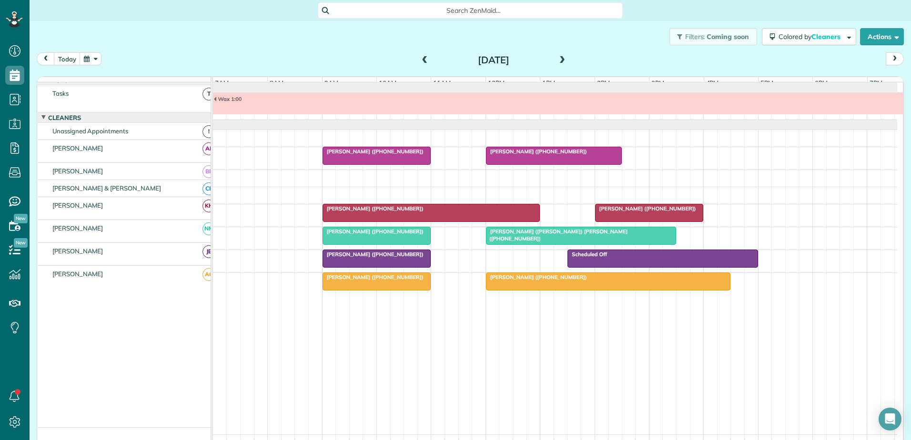
click at [508, 155] on span "[PERSON_NAME] ([PHONE_NUMBER])" at bounding box center [537, 151] width 102 height 7
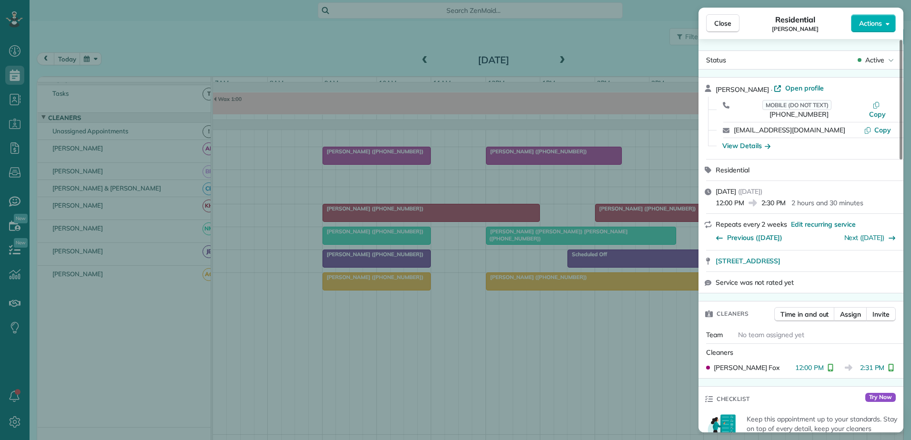
click at [465, 65] on div "Close Residential [PERSON_NAME] Actions Status Active [PERSON_NAME] · Open prof…" at bounding box center [455, 220] width 911 height 440
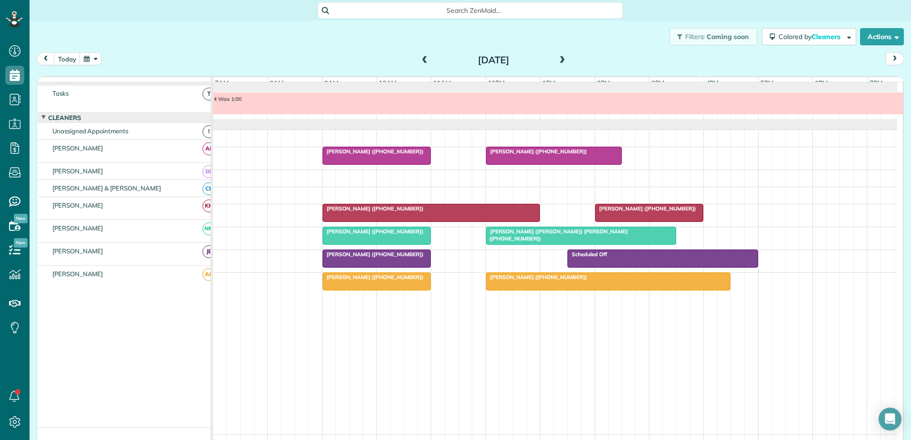
click at [345, 212] on span "[PERSON_NAME] ([PHONE_NUMBER])" at bounding box center [373, 208] width 102 height 7
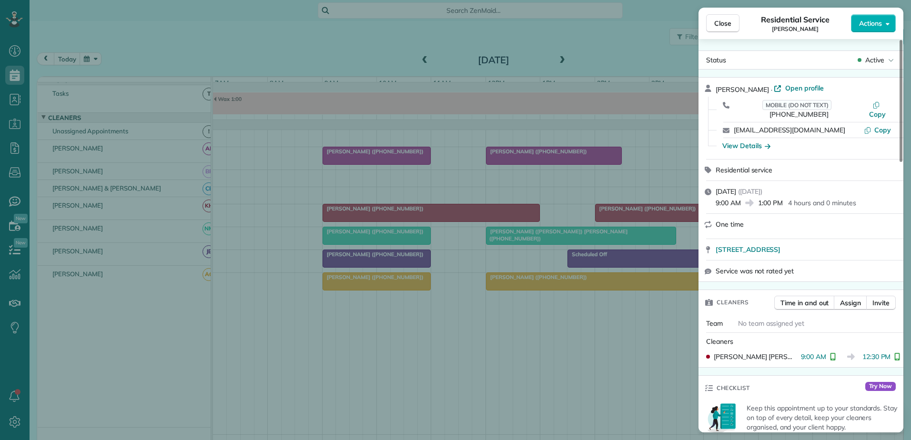
click at [625, 222] on div "Close Residential Service [PERSON_NAME] Actions Status Active [PERSON_NAME] · O…" at bounding box center [455, 220] width 911 height 440
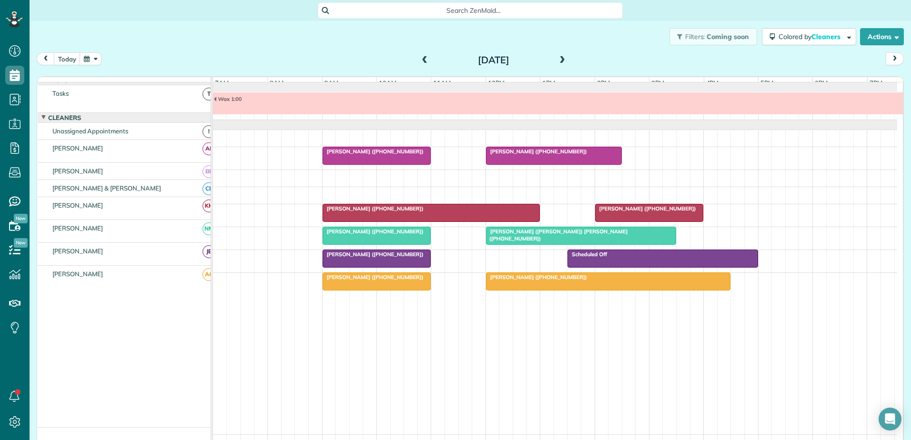
click at [643, 212] on span "[PERSON_NAME] ([PHONE_NUMBER])" at bounding box center [646, 208] width 102 height 7
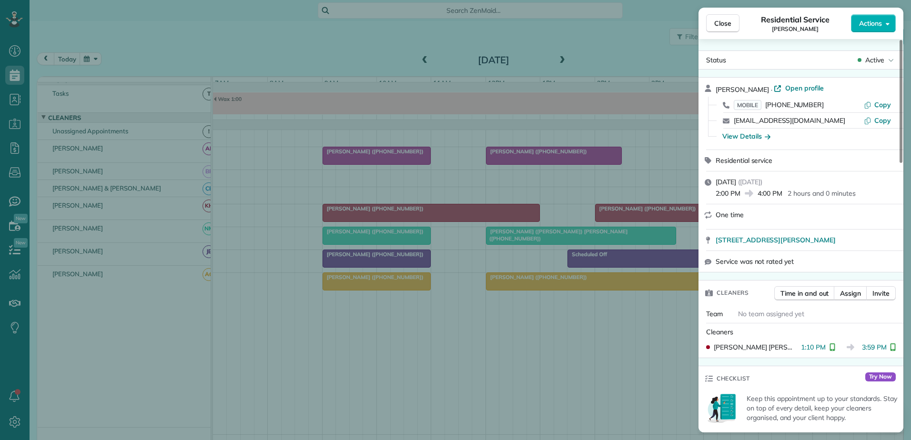
click at [218, 38] on div "Close Residential Service [PERSON_NAME] Actions Status Active [PERSON_NAME] · O…" at bounding box center [455, 220] width 911 height 440
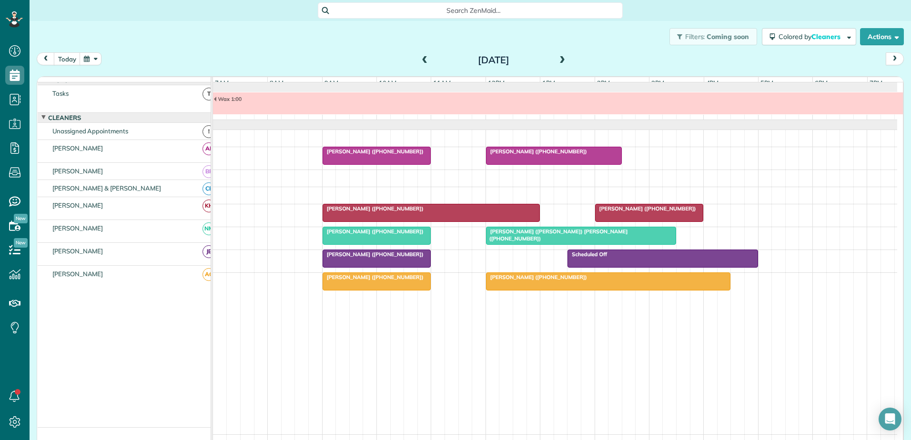
click at [420, 57] on span at bounding box center [425, 60] width 10 height 9
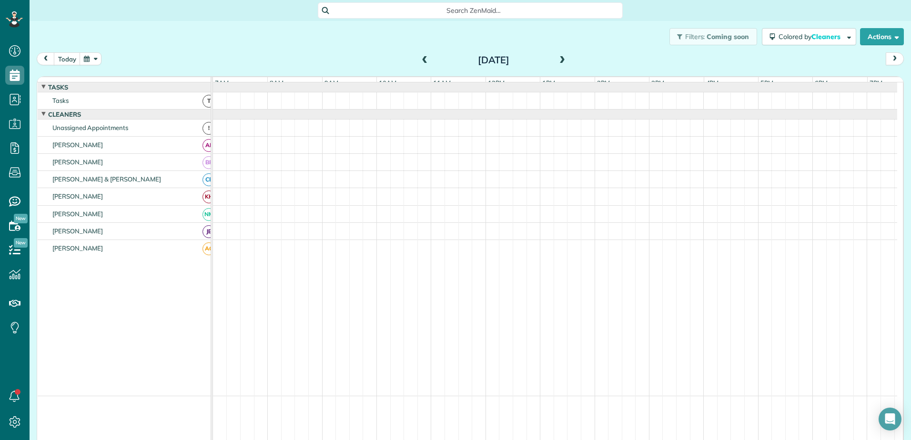
click at [559, 60] on span at bounding box center [562, 60] width 10 height 9
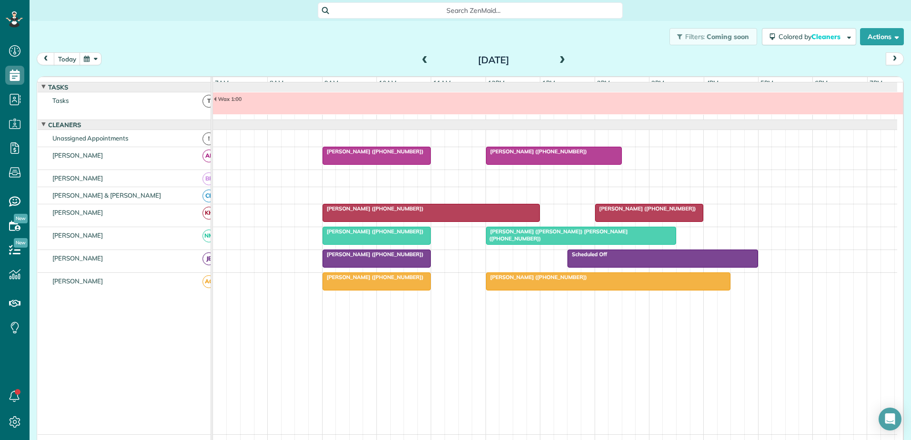
click at [451, 212] on div "[PERSON_NAME] ([PHONE_NUMBER])" at bounding box center [431, 208] width 212 height 7
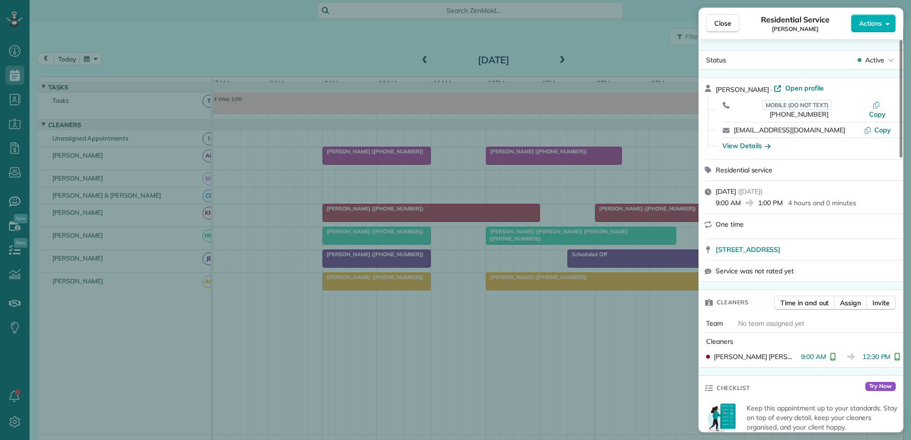
click at [451, 214] on div "Close Residential Service [PERSON_NAME] Actions Status Active [PERSON_NAME] · O…" at bounding box center [455, 220] width 911 height 440
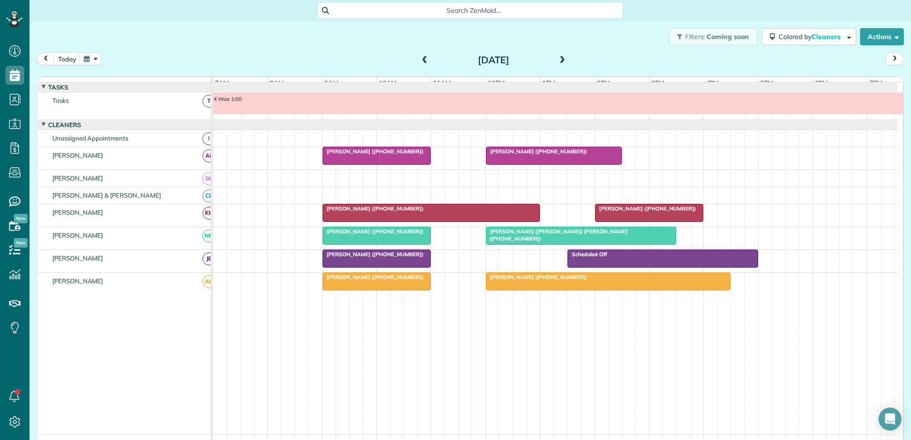
click at [639, 212] on span "[PERSON_NAME] ([PHONE_NUMBER])" at bounding box center [646, 208] width 102 height 7
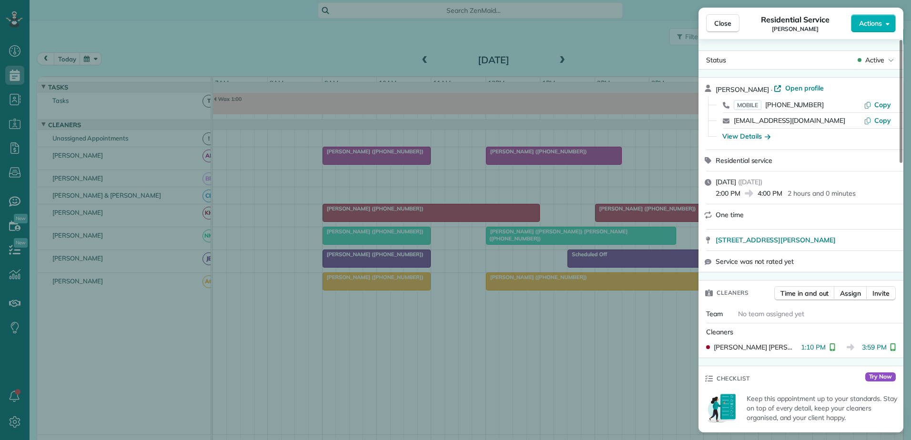
click at [639, 213] on div "Close Residential Service [PERSON_NAME] Actions Status Active [PERSON_NAME] · O…" at bounding box center [455, 220] width 911 height 440
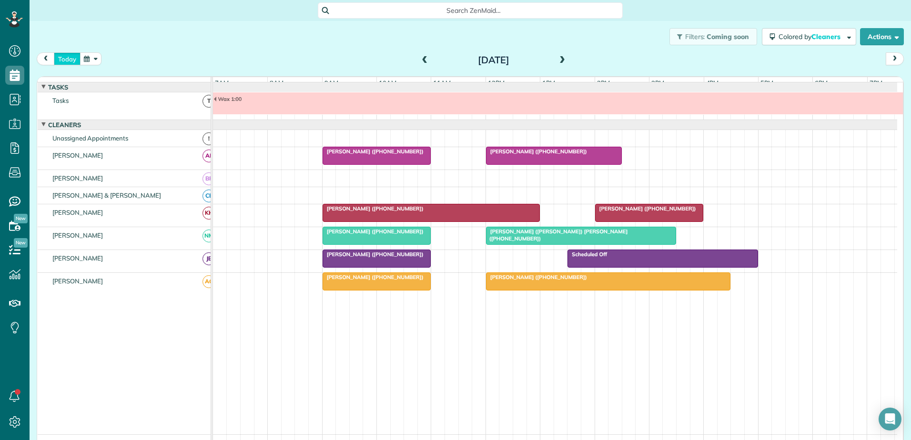
click at [70, 59] on button "today" at bounding box center [67, 58] width 27 height 13
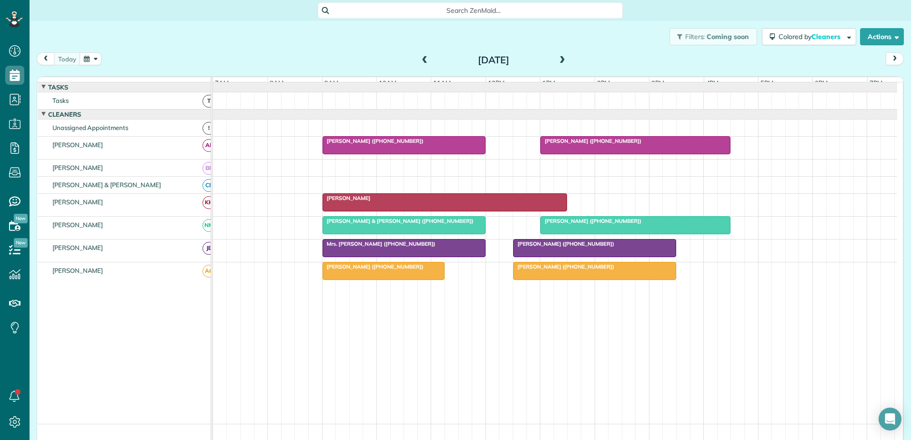
click at [142, 331] on td "[PERSON_NAME] AG" at bounding box center [128, 344] width 181 height 162
